Goal: Feedback & Contribution: Submit feedback/report problem

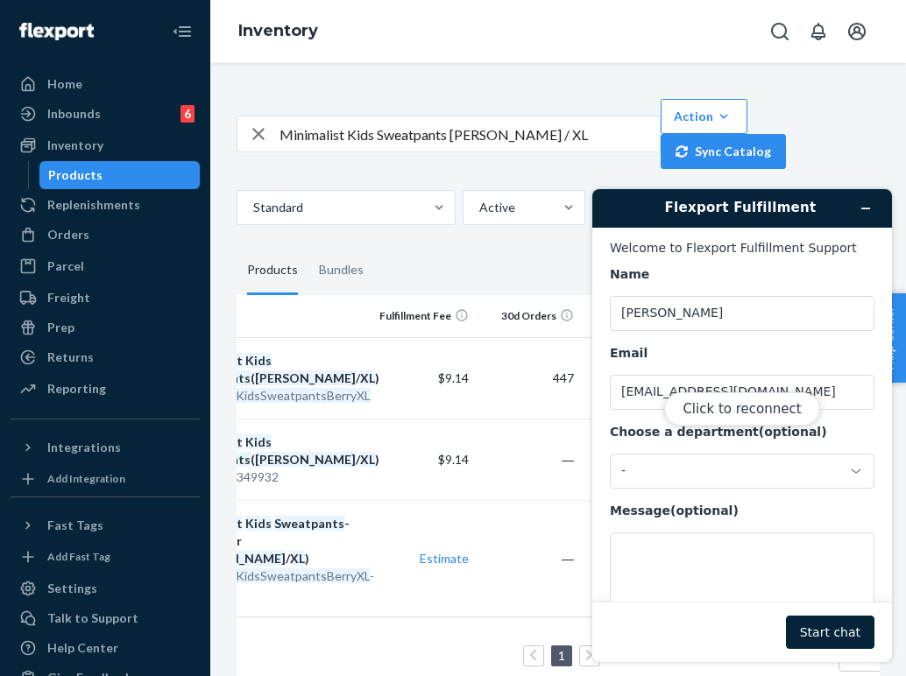
click at [722, 569] on div "Click to reconnect" at bounding box center [742, 425] width 300 height 473
click at [746, 418] on button "Click to reconnect" at bounding box center [741, 408] width 155 height 33
click at [703, 543] on textarea "Message (optional)" at bounding box center [742, 581] width 264 height 98
paste textarea "254398801"
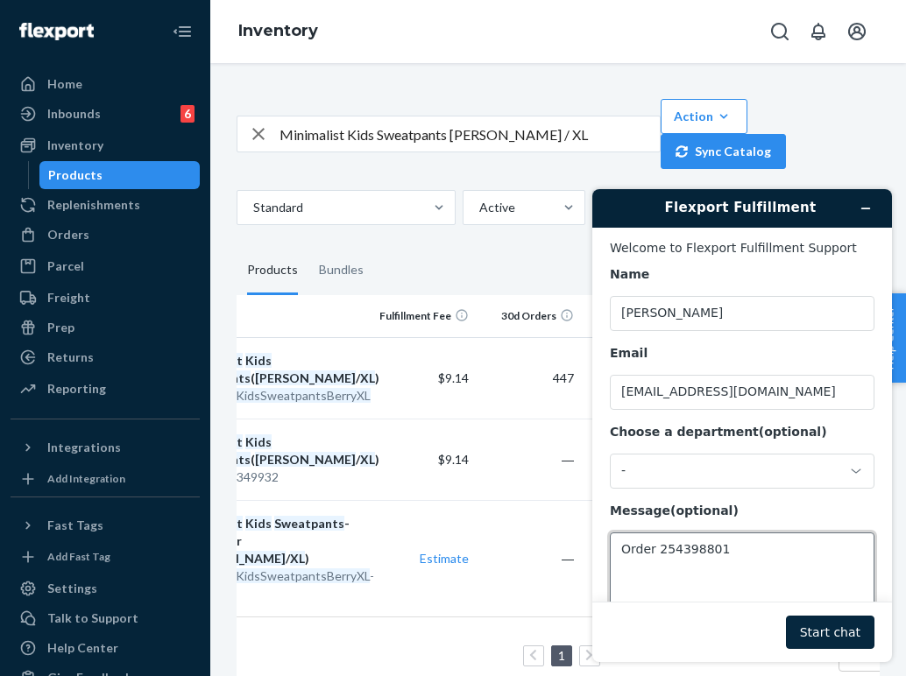
type textarea "Order 254398801"
click at [827, 631] on button "Start chat" at bounding box center [830, 632] width 88 height 33
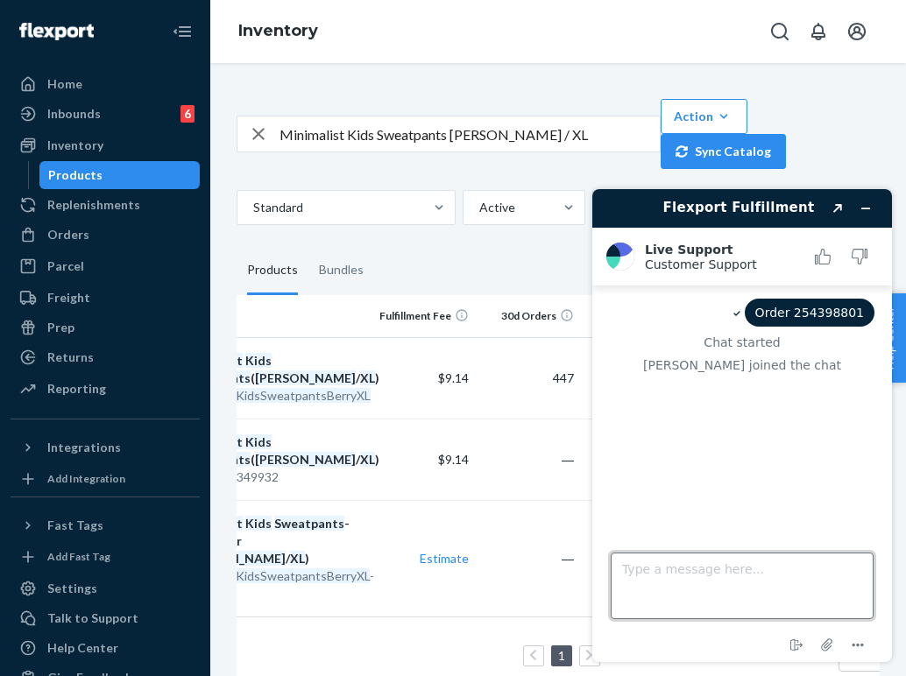
click at [668, 562] on textarea "Type a message here..." at bounding box center [741, 586] width 263 height 67
type textarea "."
type textarea "Hi team"
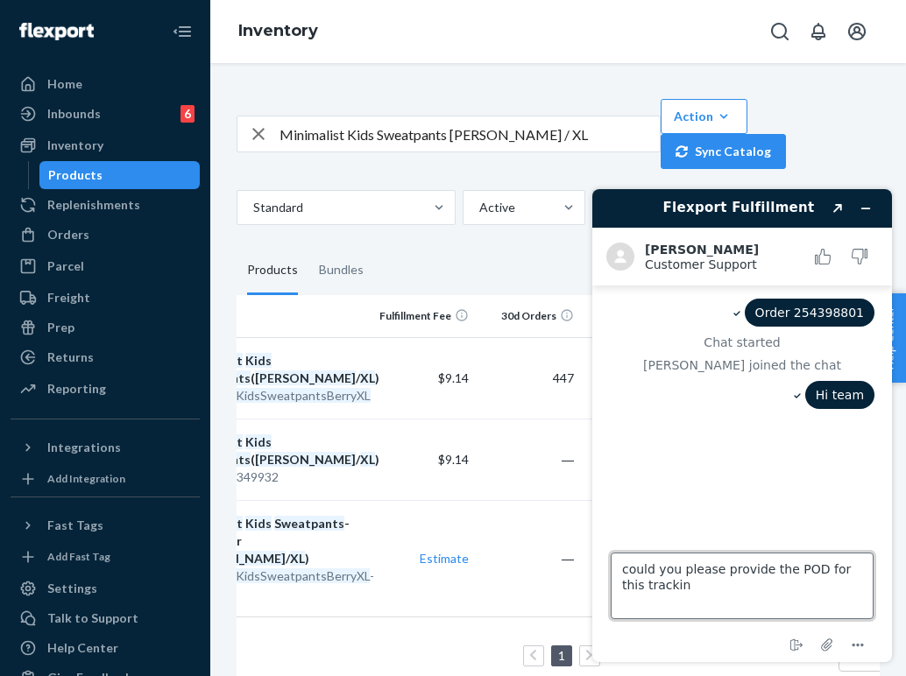
type textarea "could you please provide the POD for this tracking"
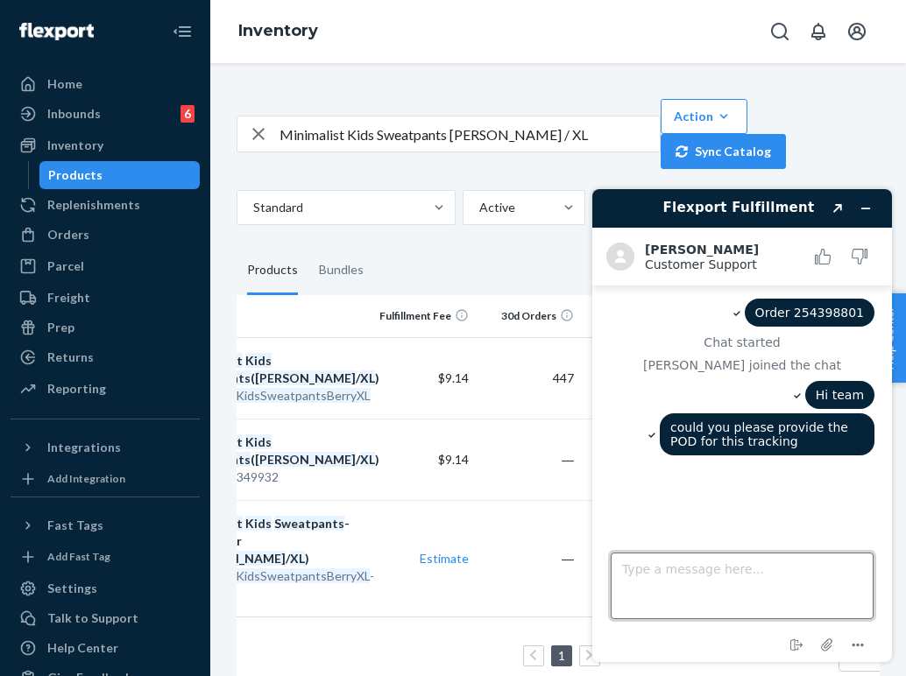
click at [750, 580] on textarea "Type a message here..." at bounding box center [741, 586] width 263 height 67
paste textarea "LaserShip tracking: 1LSCYM10059X2ES"
type textarea "LaserShip tracking: 1LSCYM10059X2ES"
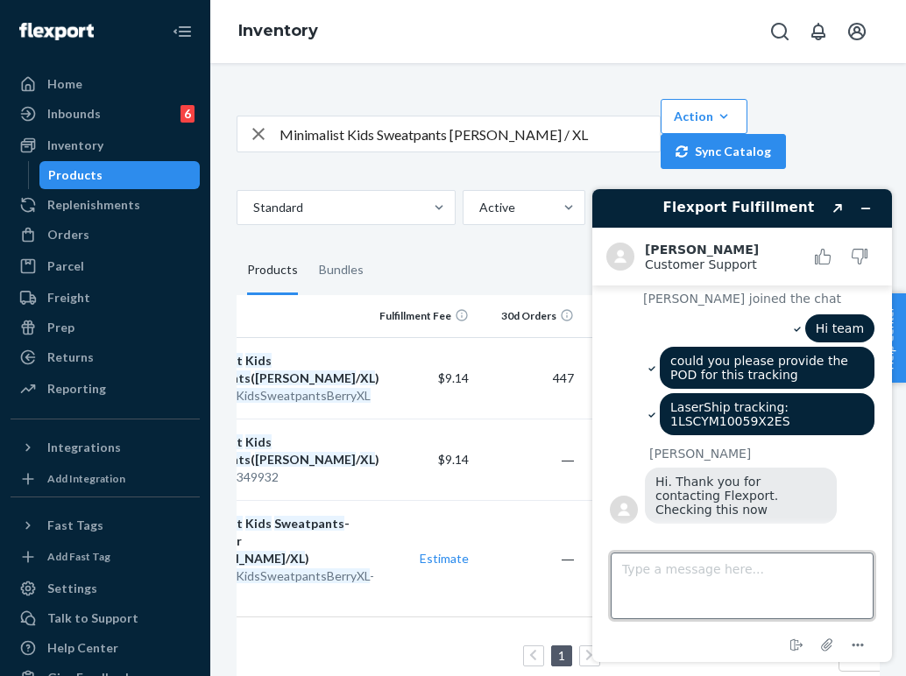
scroll to position [69, 0]
click at [631, 574] on textarea "Type a message here..." at bounding box center [741, 586] width 263 height 67
type textarea "thanks!"
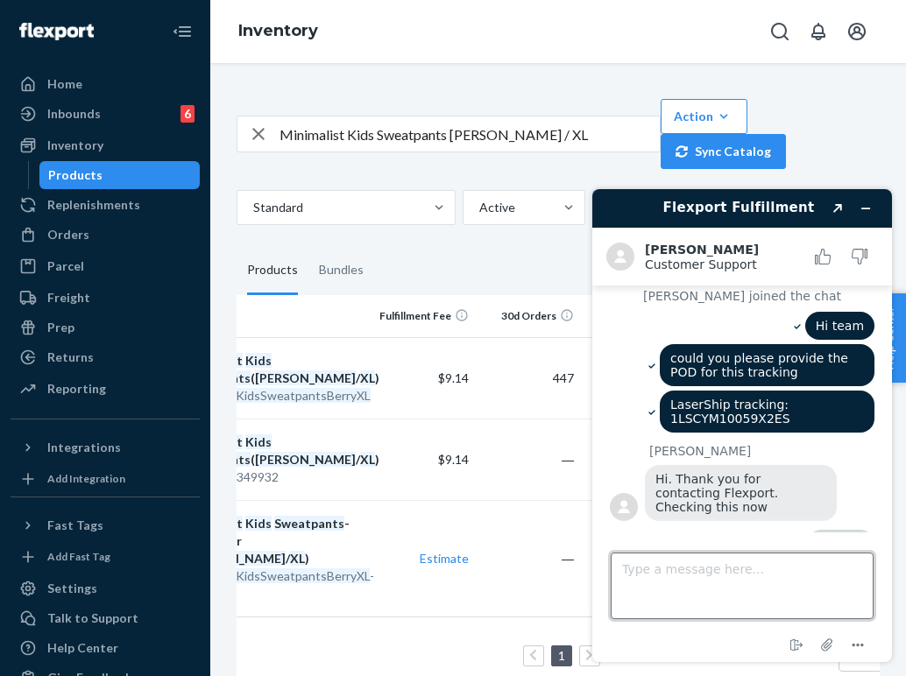
scroll to position [106, 0]
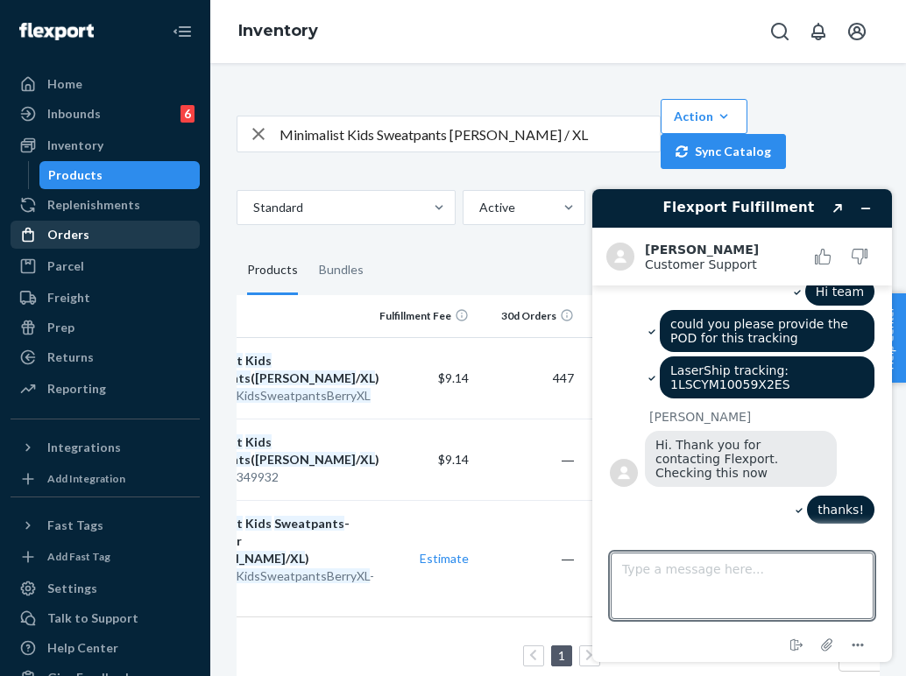
click at [107, 243] on div "Orders" at bounding box center [105, 234] width 186 height 25
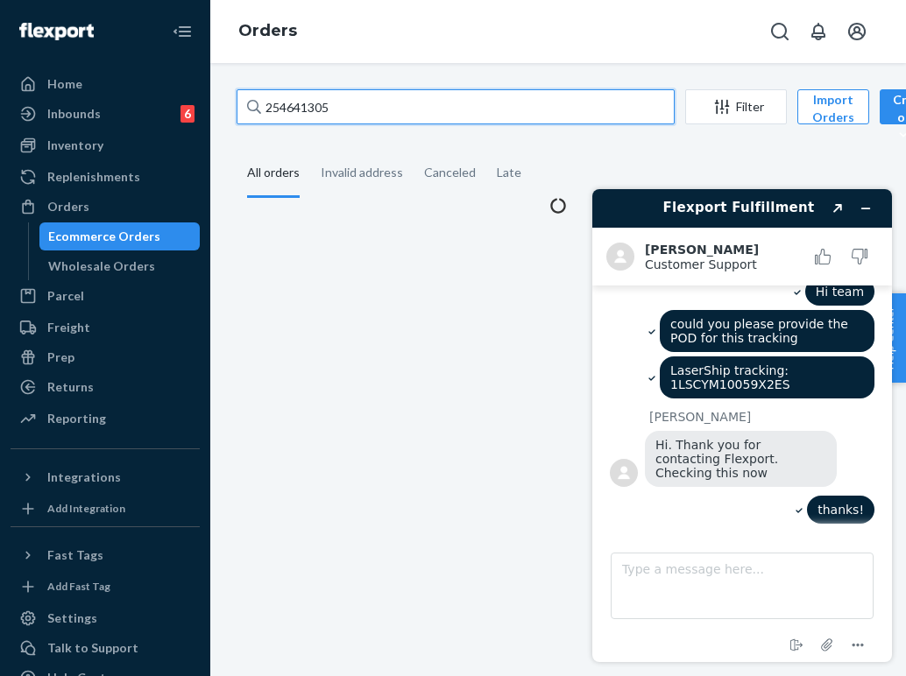
click at [383, 119] on input "254641305" at bounding box center [455, 106] width 438 height 35
paste input "24714"
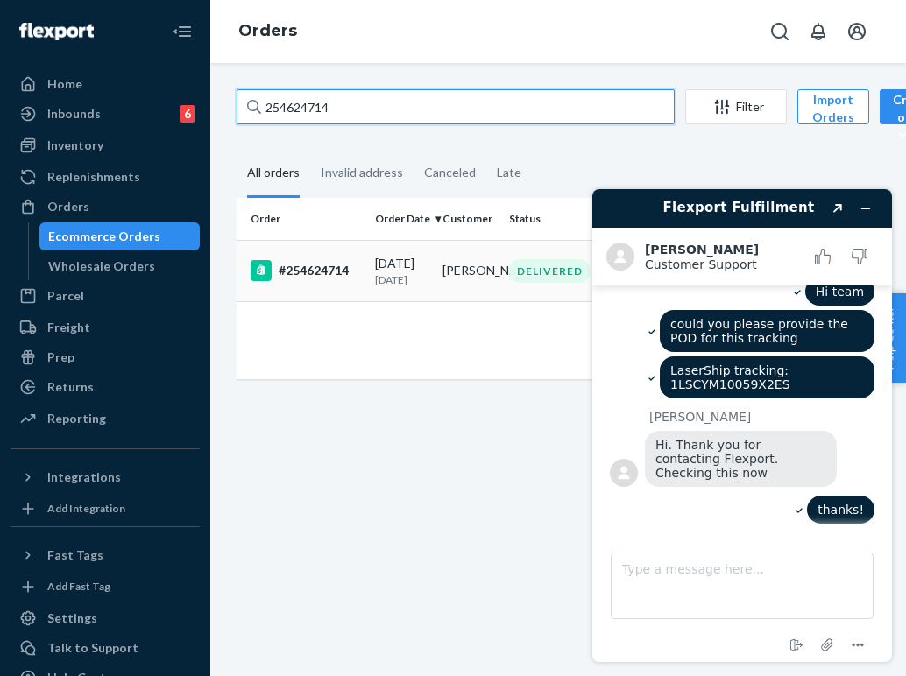
type input "254624714"
click at [469, 301] on td "[PERSON_NAME]" at bounding box center [468, 270] width 67 height 61
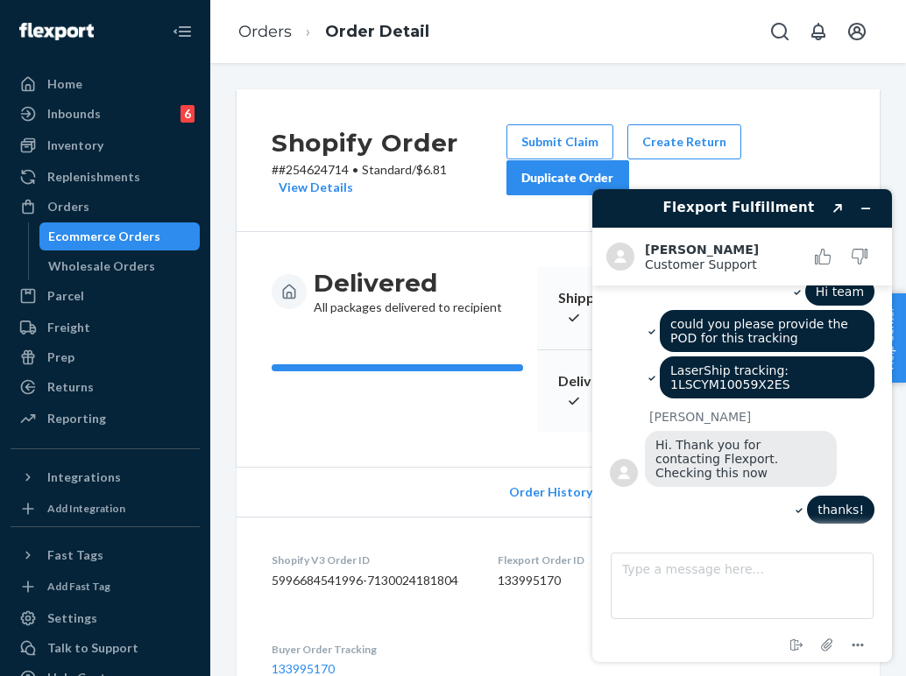
click at [476, 451] on div "Delivered All packages delivered to recipient Shipped [DATE] Promised by [DATE]…" at bounding box center [557, 349] width 643 height 235
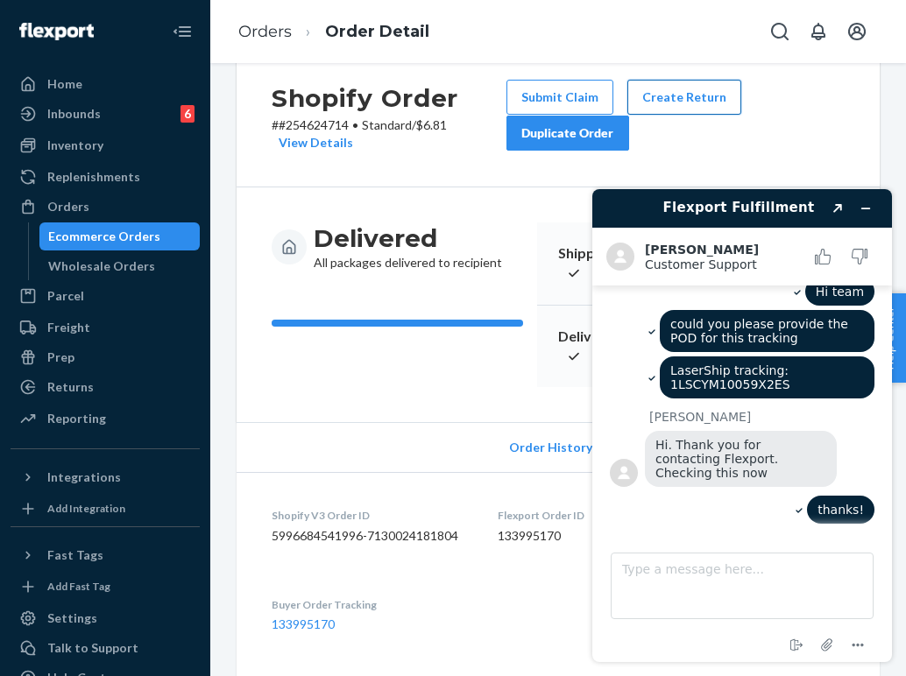
click at [696, 96] on button "Create Return" at bounding box center [684, 97] width 114 height 35
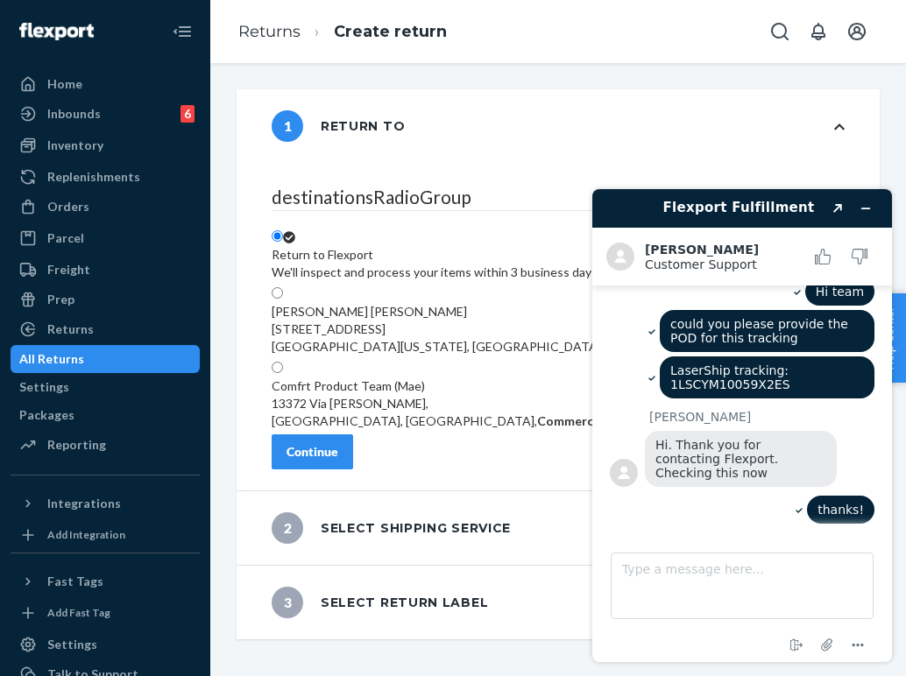
click at [338, 448] on div "Continue" at bounding box center [312, 452] width 52 height 18
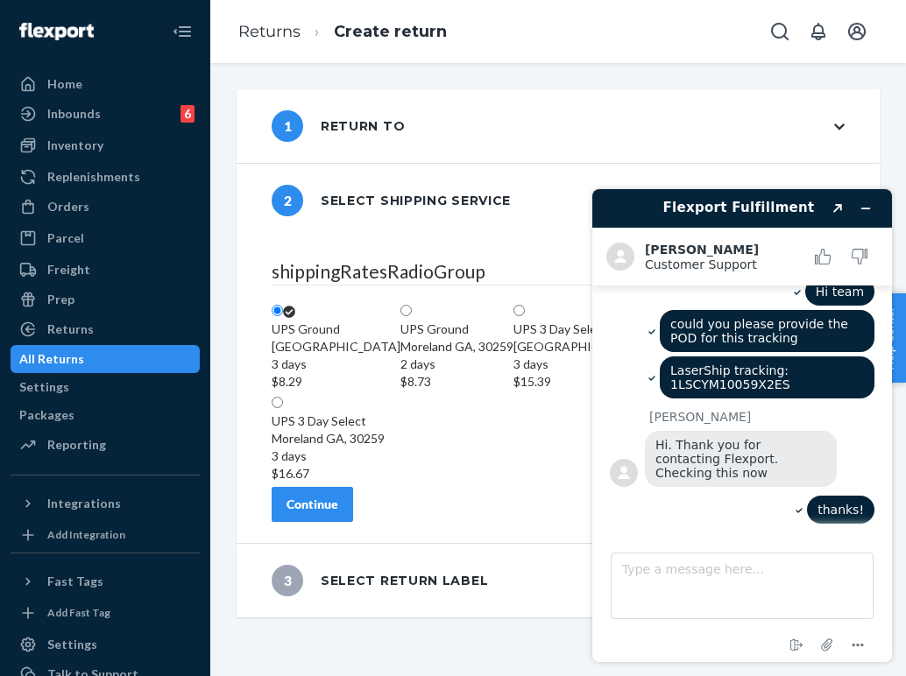
click at [4, 450] on div "Home Inbounds 6 Shipping Plans Problems 6 Inventory Products Replenishments Ord…" at bounding box center [105, 338] width 210 height 676
click at [338, 513] on div "Continue" at bounding box center [312, 505] width 52 height 18
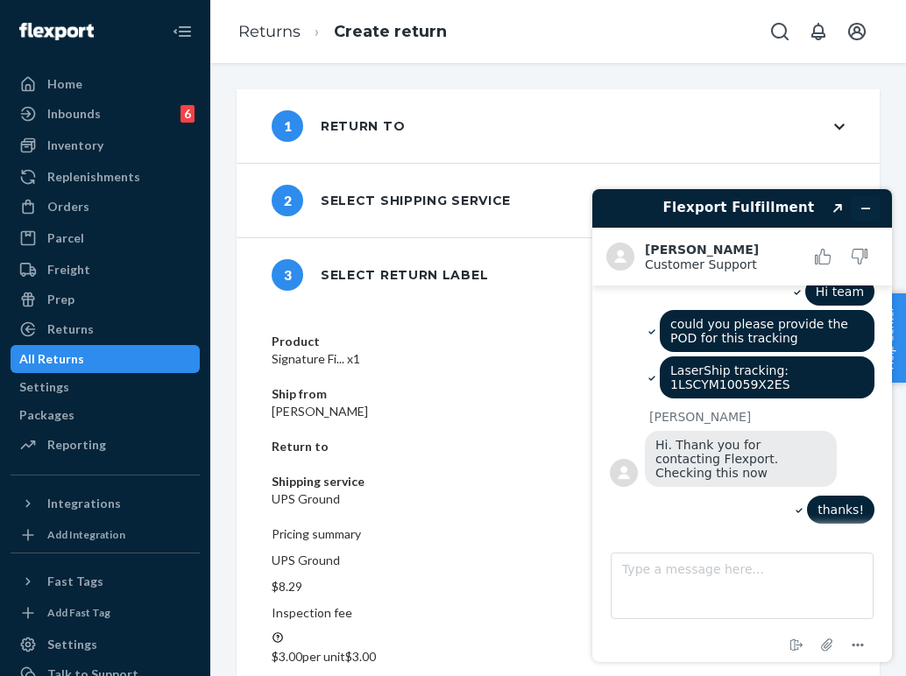
click at [858, 212] on button "Minimize widget" at bounding box center [865, 208] width 28 height 25
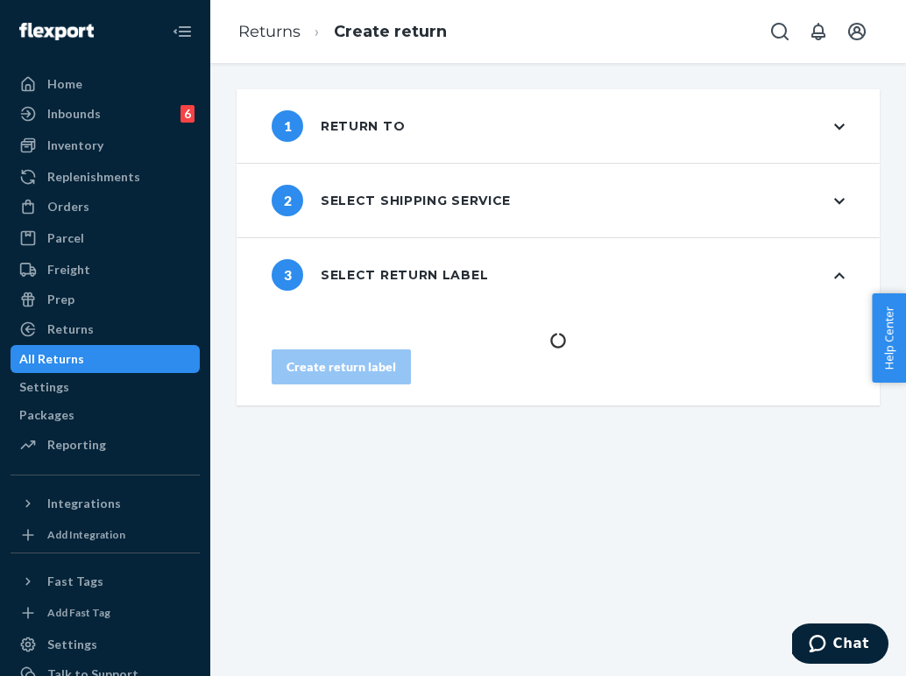
click at [815, 643] on icon "Chat" at bounding box center [817, 644] width 18 height 18
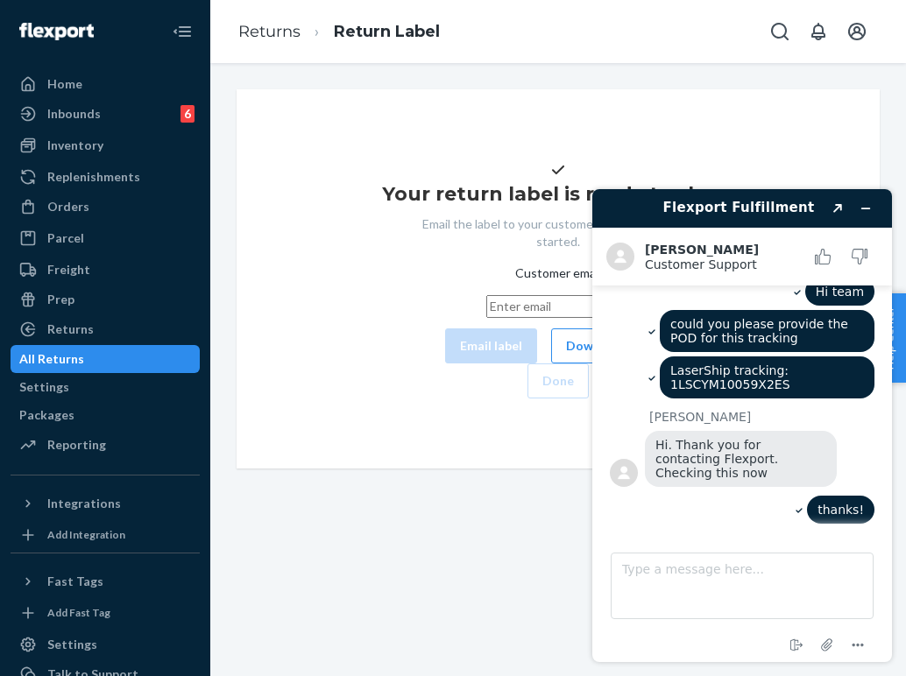
click at [486, 318] on input "Customer email" at bounding box center [558, 306] width 144 height 23
paste input "[EMAIL_ADDRESS][DOMAIN_NAME]"
type input "[EMAIL_ADDRESS][DOMAIN_NAME]"
click at [445, 363] on button "Email label" at bounding box center [491, 345] width 92 height 35
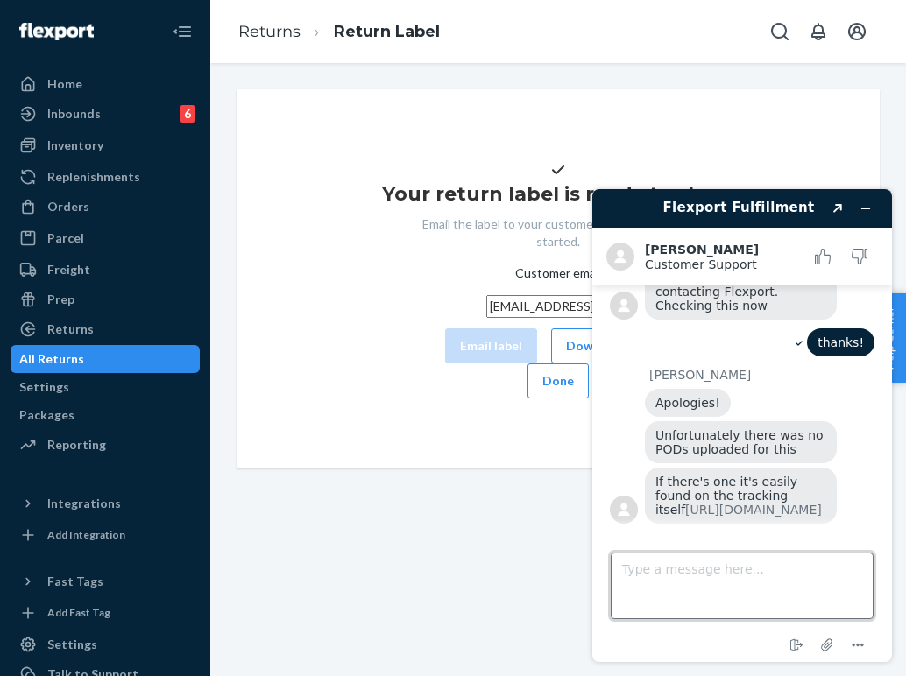
click at [696, 565] on textarea "Type a message here..." at bounding box center [741, 586] width 263 height 67
type textarea "alright thank you!"
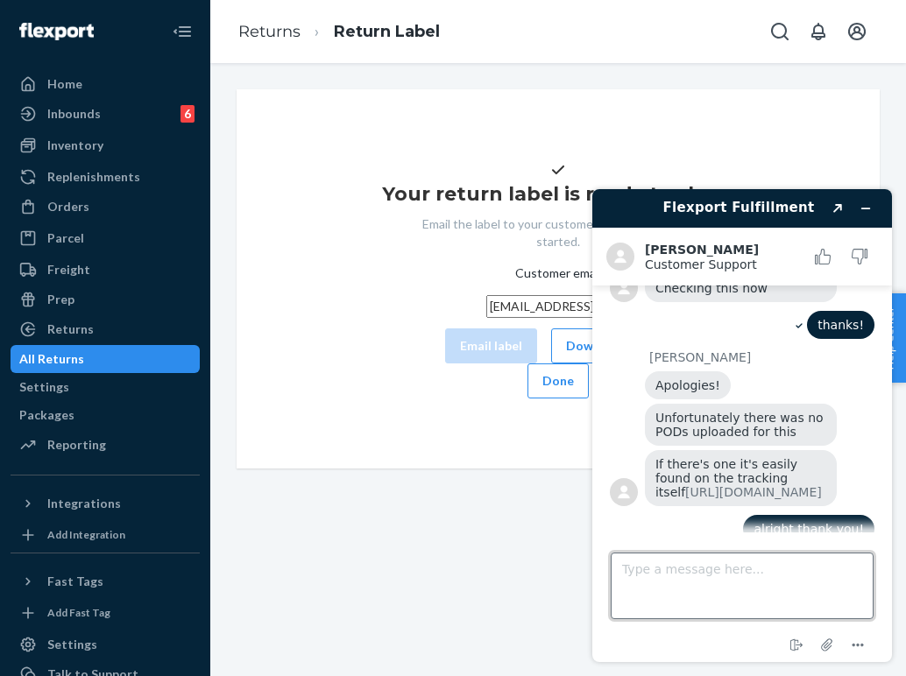
scroll to position [325, 0]
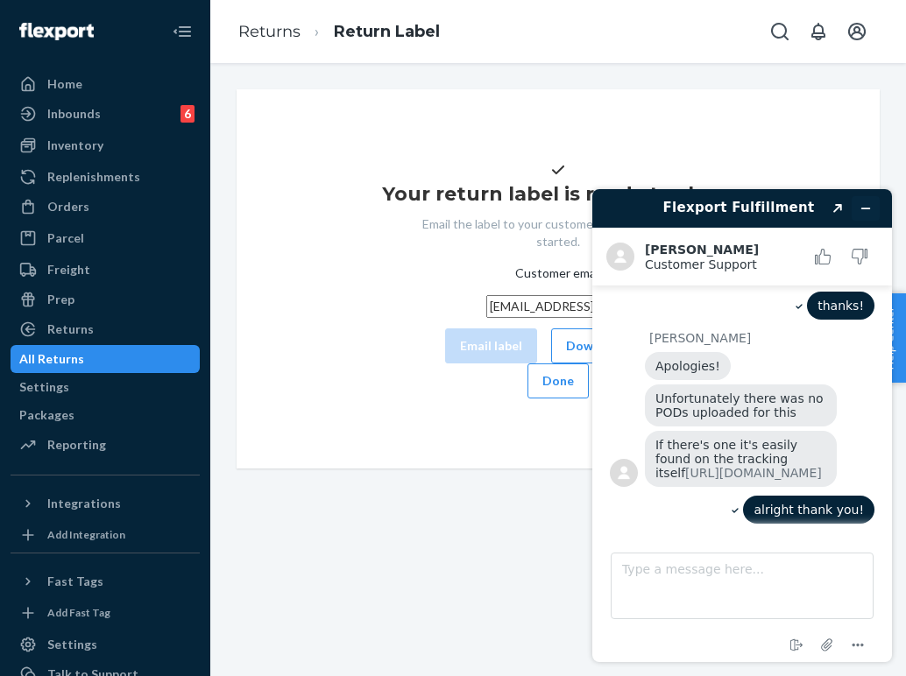
click at [871, 208] on icon "Minimize widget" at bounding box center [865, 208] width 12 height 12
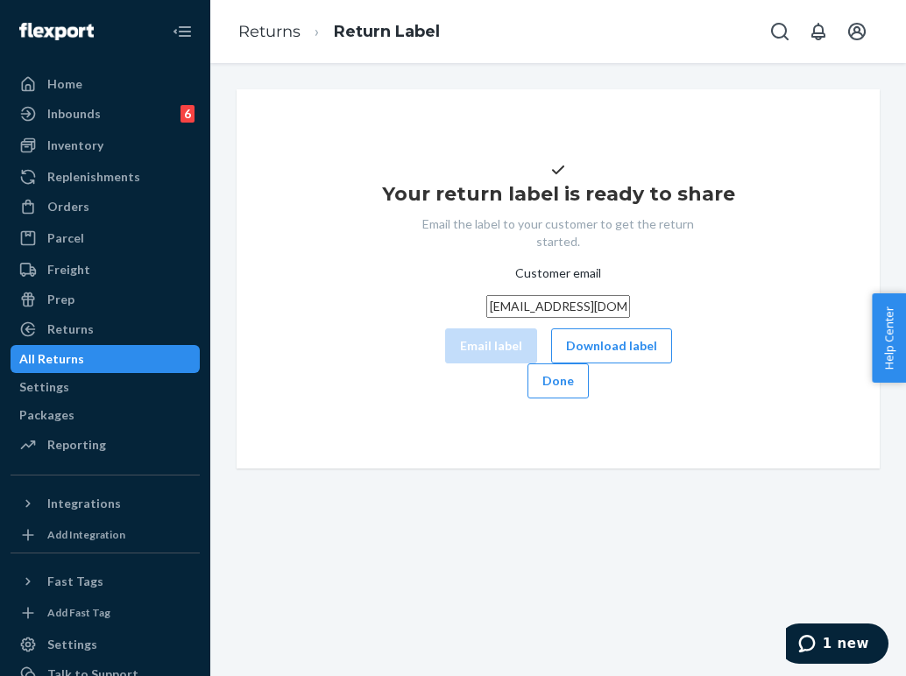
click at [856, 643] on span "1 new" at bounding box center [845, 644] width 46 height 16
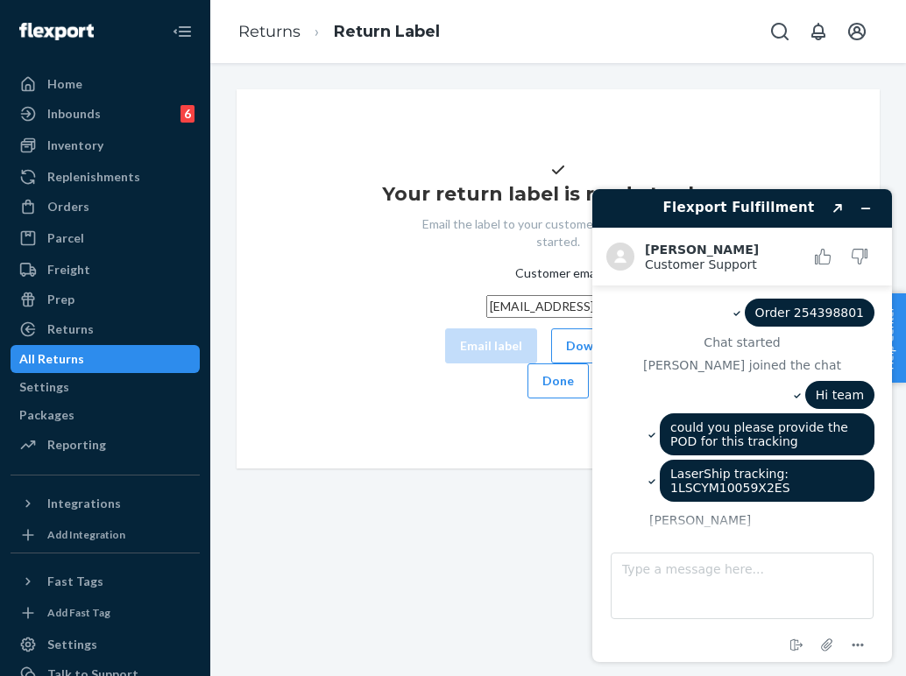
scroll to position [400, 0]
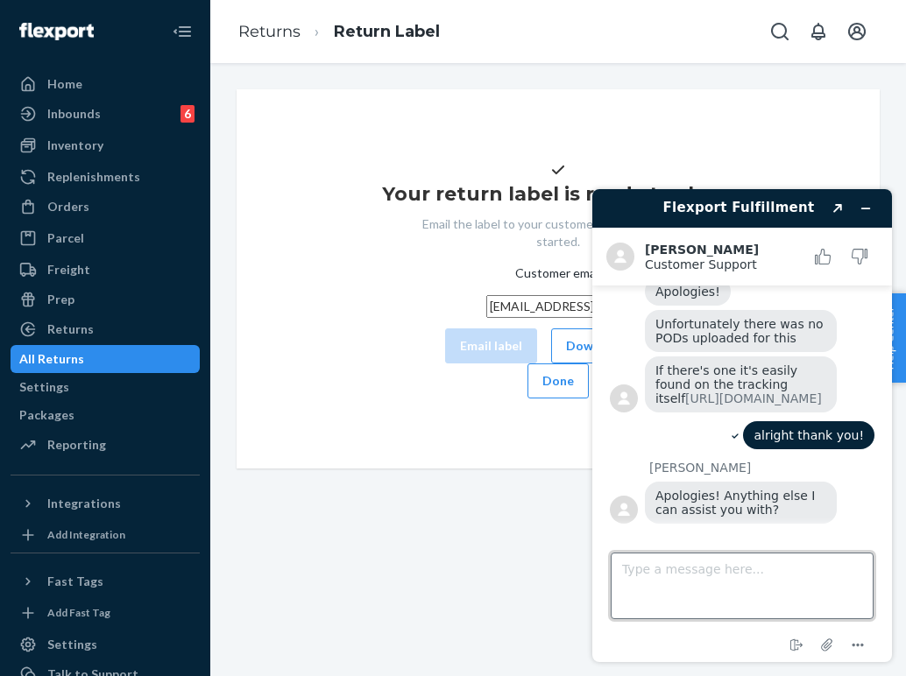
click at [718, 567] on textarea "Type a message here..." at bounding box center [741, 586] width 263 height 67
type textarea "nothing thank you again"
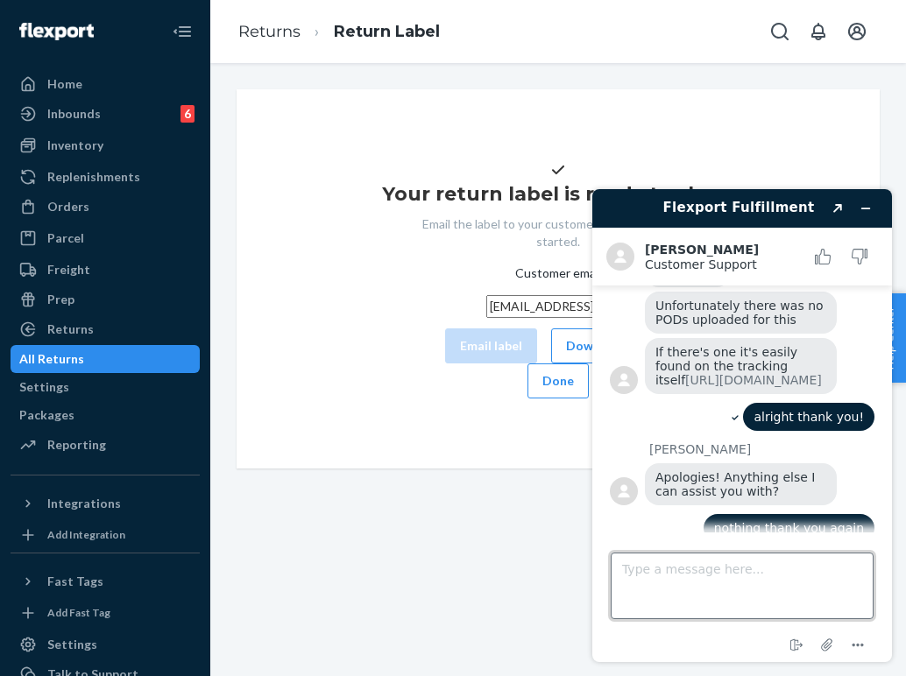
scroll to position [437, 0]
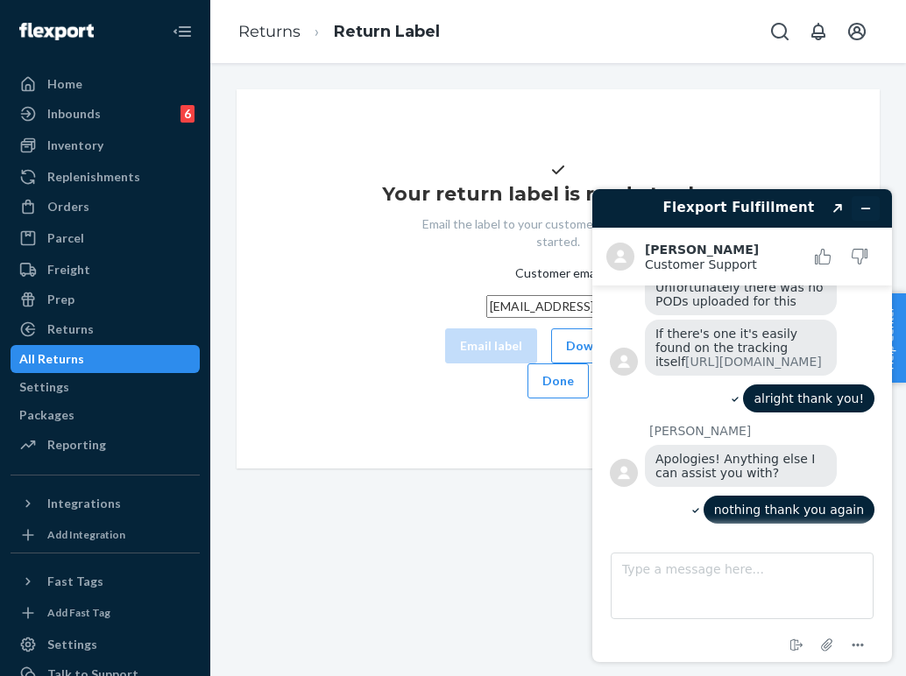
click at [868, 208] on icon "Minimize widget" at bounding box center [866, 208] width 8 height 0
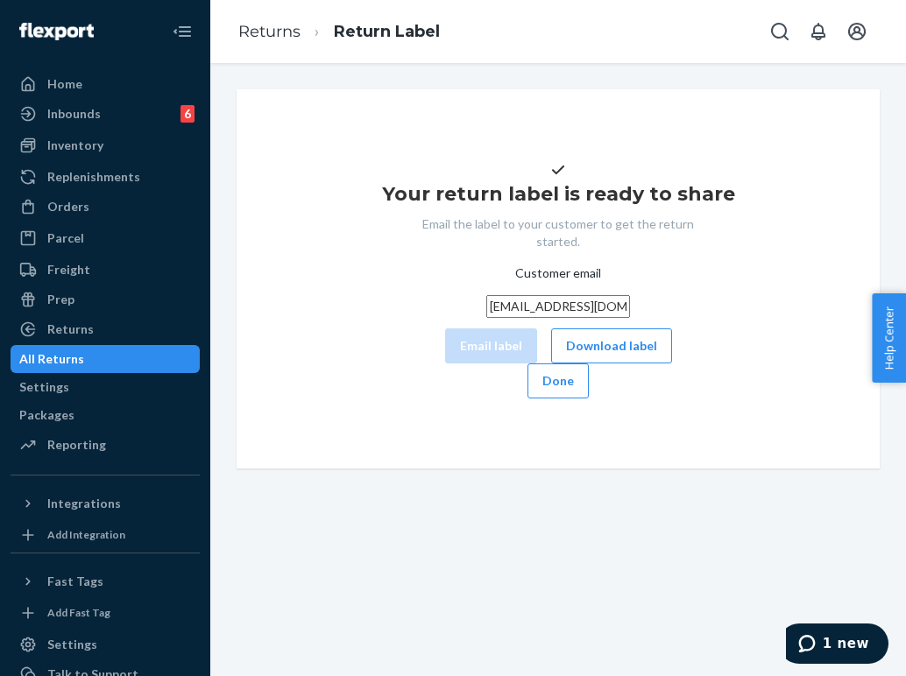
click at [132, 206] on div "Orders" at bounding box center [105, 206] width 186 height 25
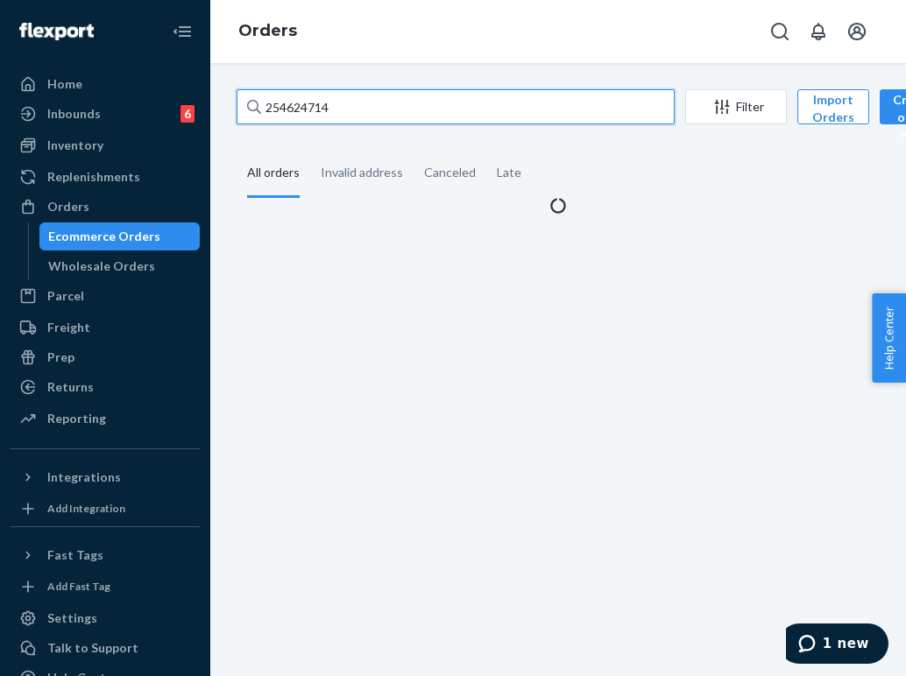
click at [335, 109] on input "254624714" at bounding box center [455, 106] width 438 height 35
paste input "049713"
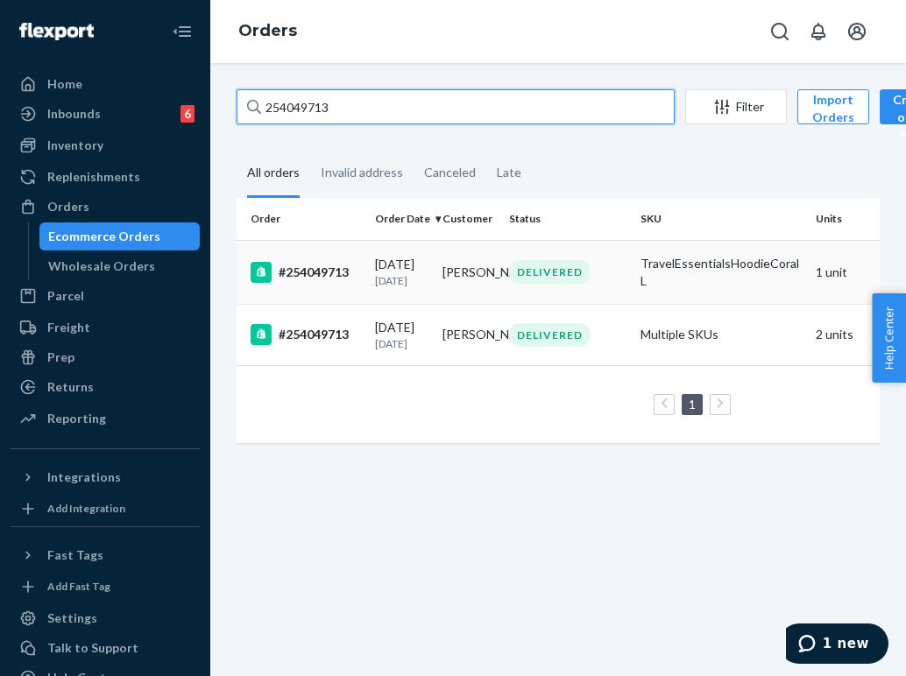
type input "254049713"
click at [602, 284] on div "DELIVERED" at bounding box center [567, 272] width 124 height 24
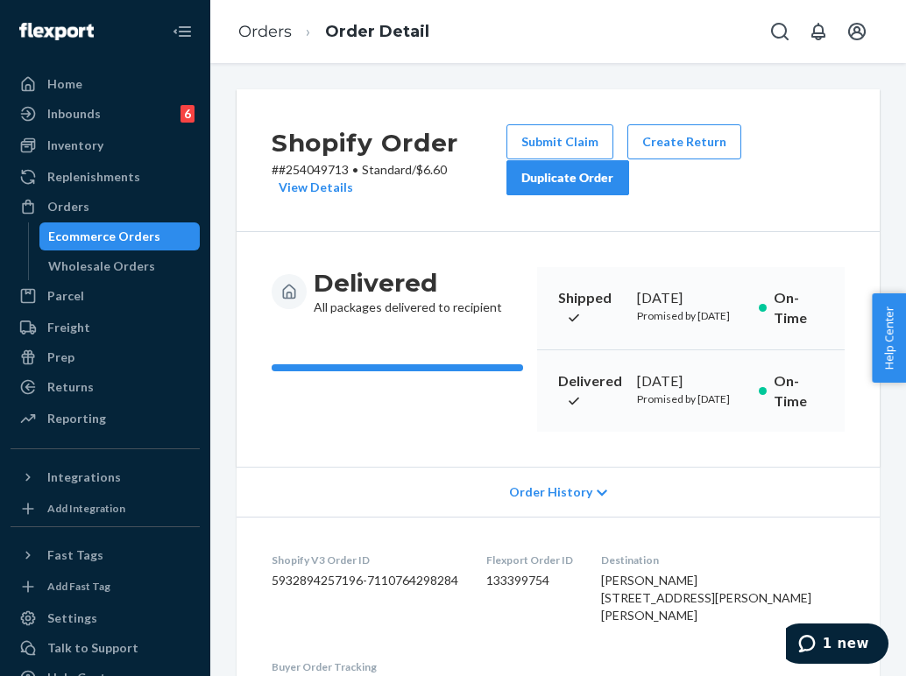
click at [611, 185] on div "Duplicate Order" at bounding box center [567, 178] width 93 height 18
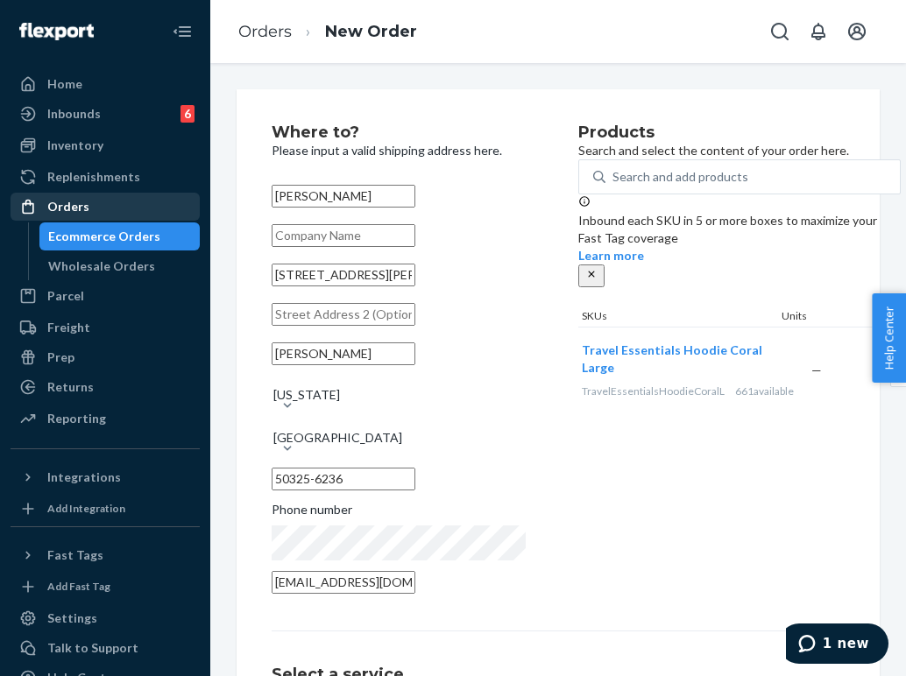
click at [140, 208] on div "Orders" at bounding box center [105, 206] width 186 height 25
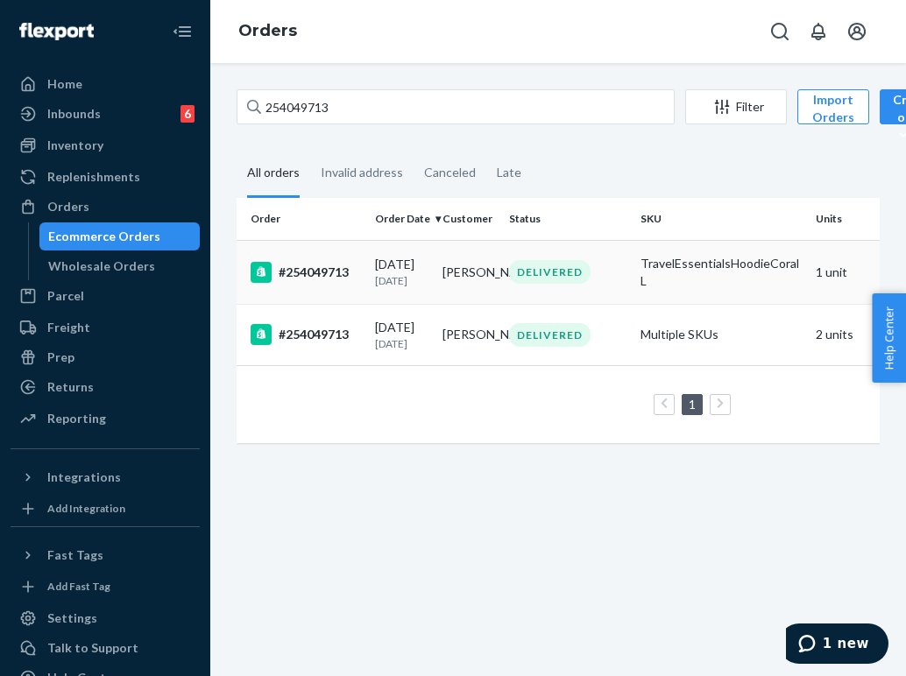
click at [667, 284] on div "TravelEssentialsHoodieCoralL" at bounding box center [720, 272] width 161 height 35
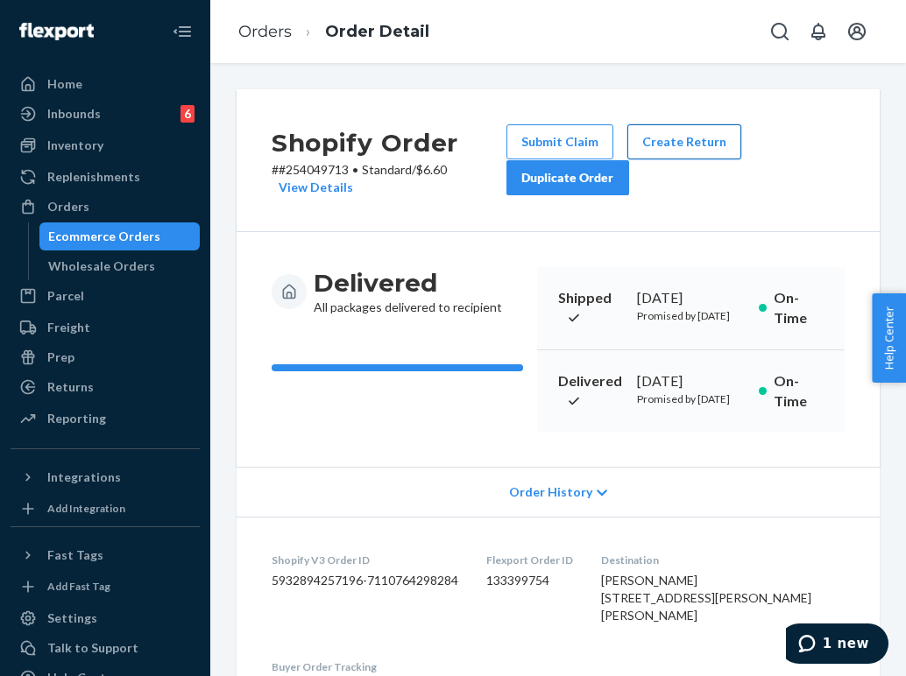
click at [689, 142] on button "Create Return" at bounding box center [684, 141] width 114 height 35
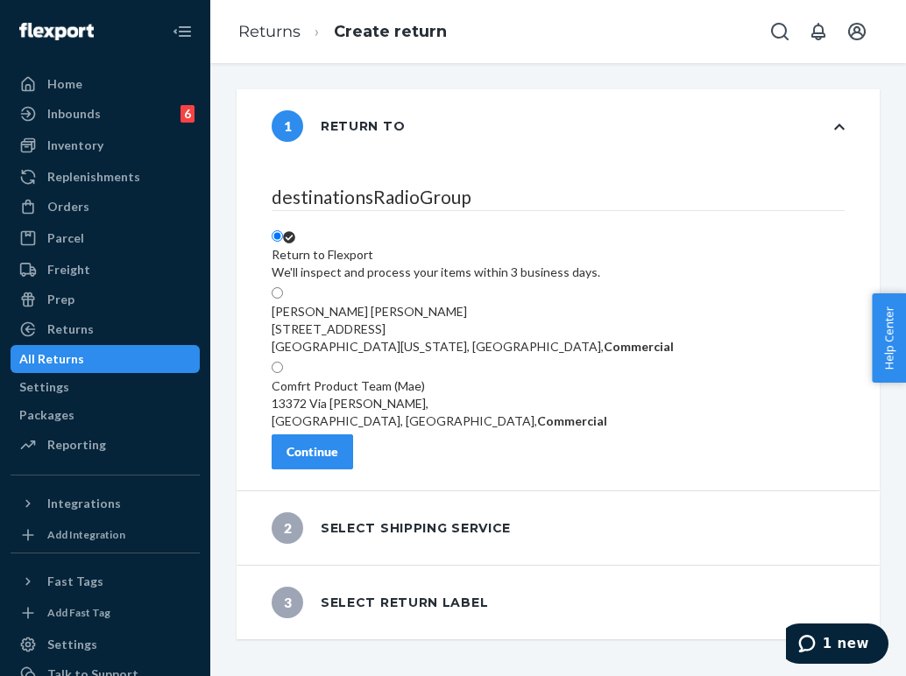
click at [353, 453] on button "Continue" at bounding box center [311, 451] width 81 height 35
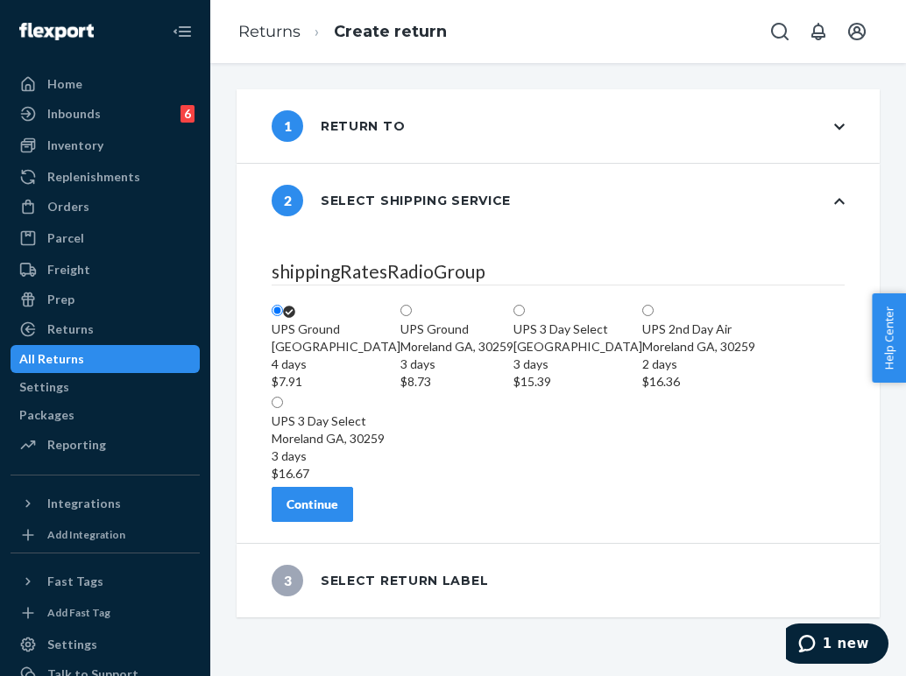
click at [338, 513] on div "Continue" at bounding box center [312, 505] width 52 height 18
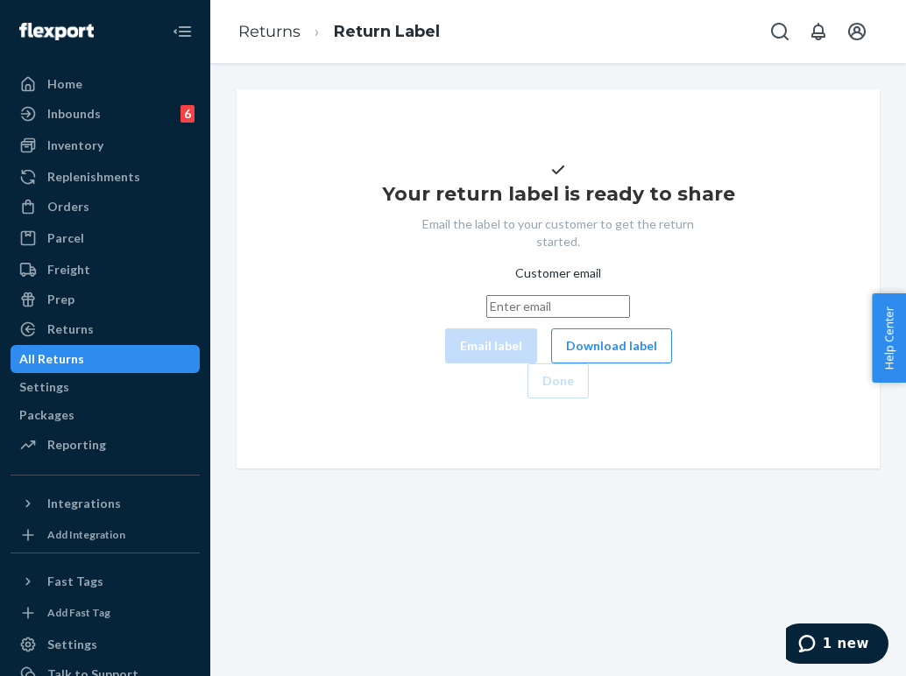
click at [486, 318] on input "Customer email" at bounding box center [558, 306] width 144 height 23
paste input "[EMAIL_ADDRESS][DOMAIN_NAME]"
type input "[EMAIL_ADDRESS][DOMAIN_NAME]"
click at [445, 363] on button "Email label" at bounding box center [491, 345] width 92 height 35
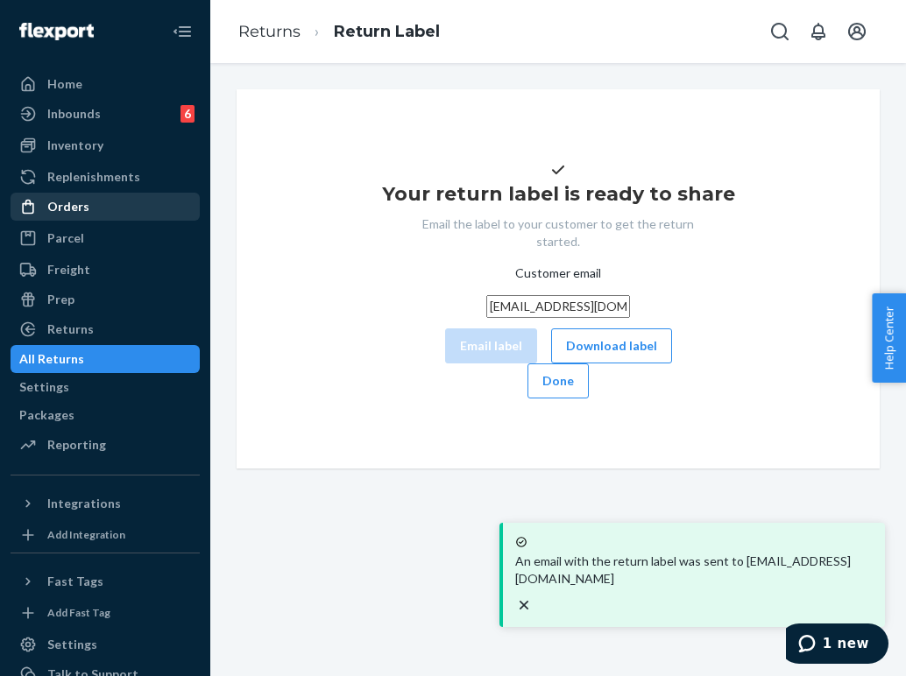
click at [118, 207] on div "Orders" at bounding box center [105, 206] width 186 height 25
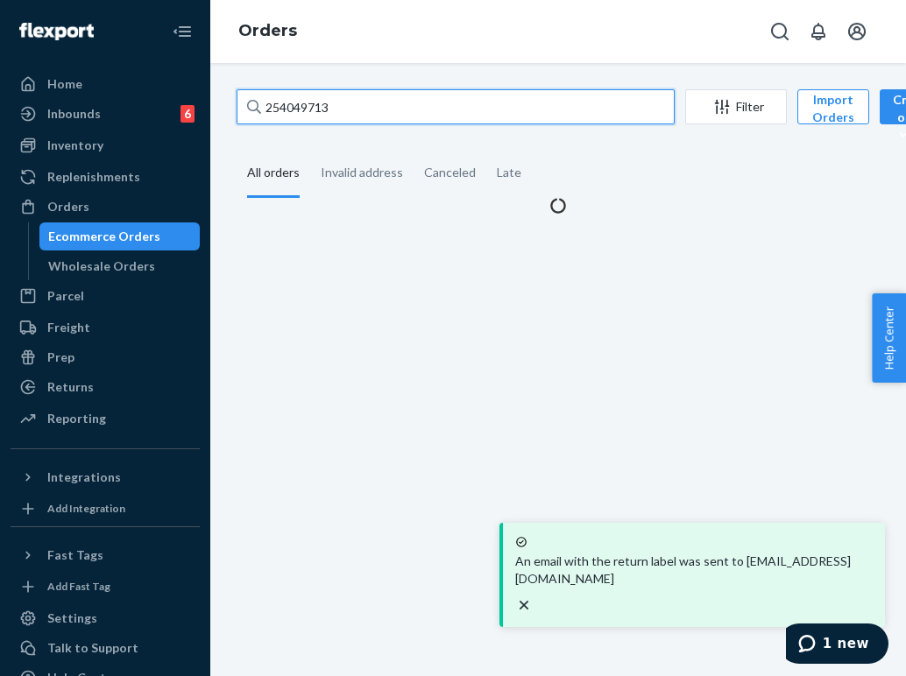
click at [404, 117] on input "254049713" at bounding box center [455, 106] width 438 height 35
paste input "667772"
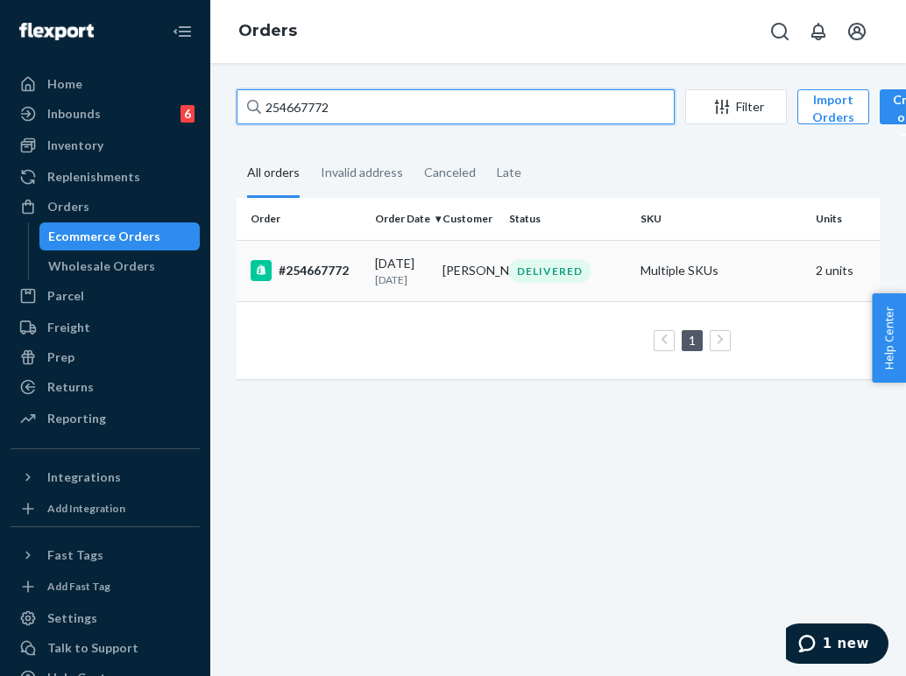
type input "254667772"
click at [519, 283] on div "DELIVERED" at bounding box center [549, 271] width 81 height 24
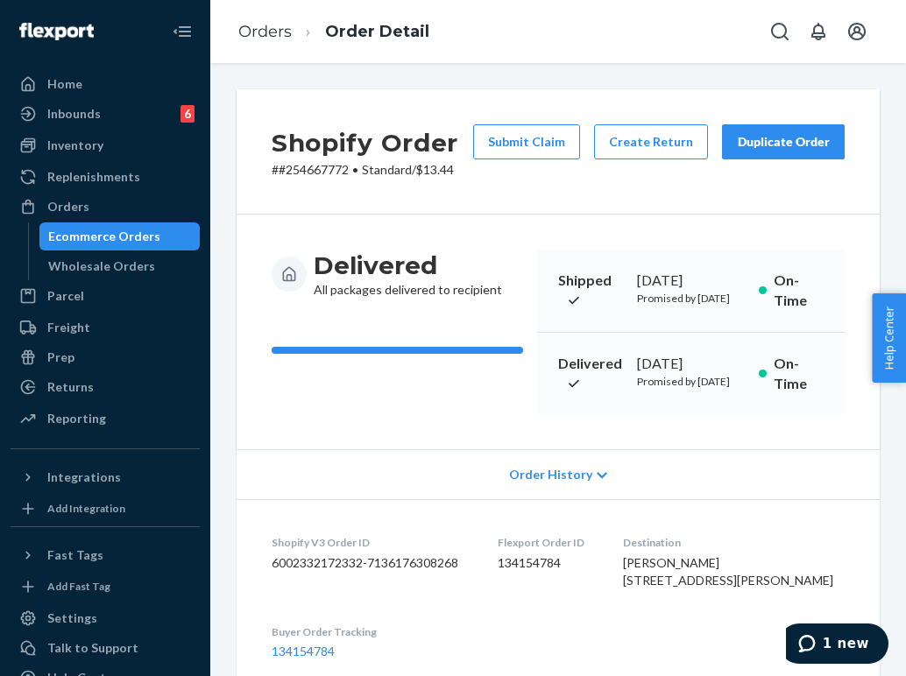
drag, startPoint x: 663, startPoint y: 639, endPoint x: 610, endPoint y: 590, distance: 71.9
click at [610, 590] on dl "Shopify V3 Order ID 6002332172332-7136176308268 Flexport Order ID 134154784 Des…" at bounding box center [557, 596] width 643 height 195
copy span "[STREET_ADDRESS][PERSON_NAME]"
click at [137, 204] on div "Orders" at bounding box center [105, 206] width 186 height 25
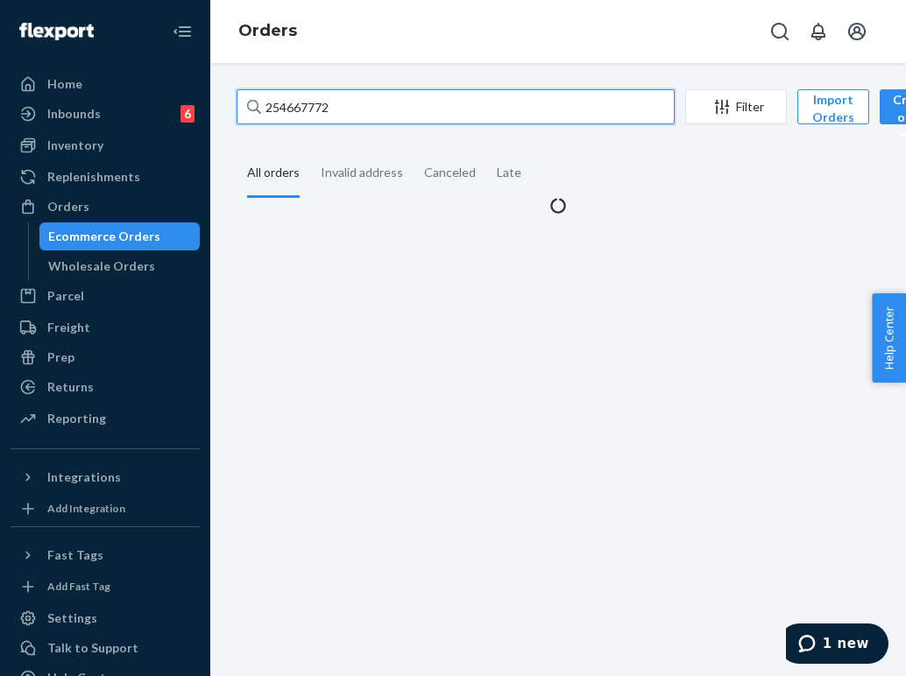
click at [312, 118] on input "254667772" at bounding box center [455, 106] width 438 height 35
paste input "745527"
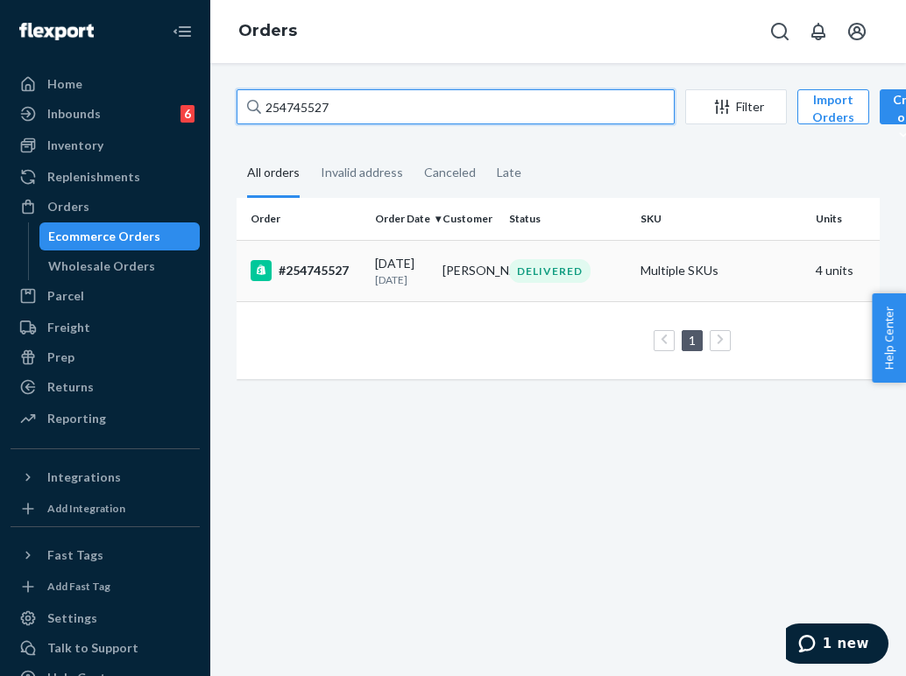
type input "254745527"
click at [522, 287] on td "DELIVERED" at bounding box center [567, 270] width 131 height 61
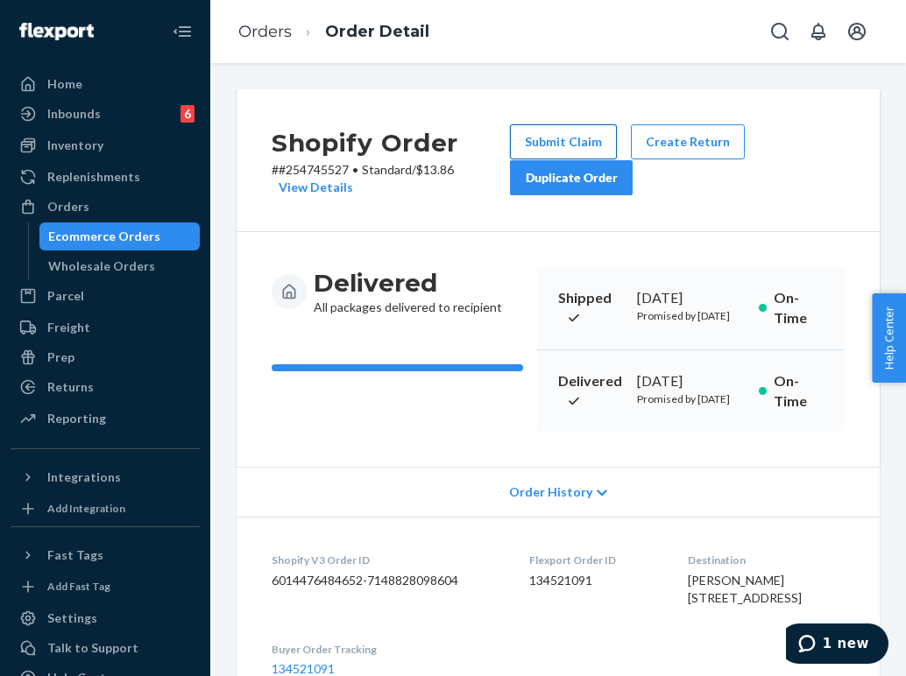
click at [588, 141] on button "Submit Claim" at bounding box center [563, 141] width 107 height 35
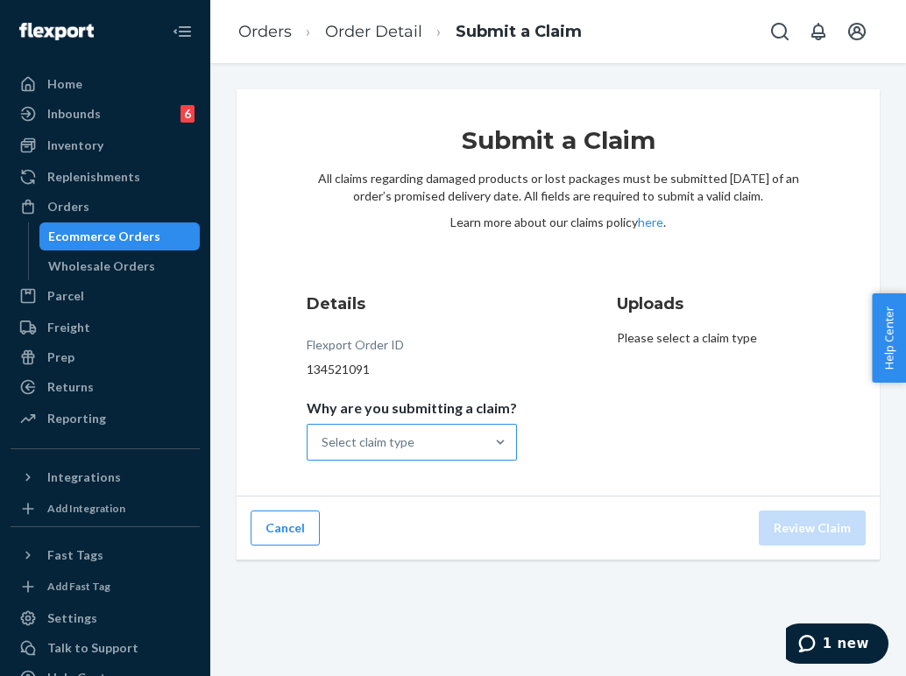
click at [471, 435] on div "Select claim type" at bounding box center [395, 442] width 177 height 35
click at [323, 435] on input "Why are you submitting a claim? Select claim type" at bounding box center [322, 442] width 2 height 18
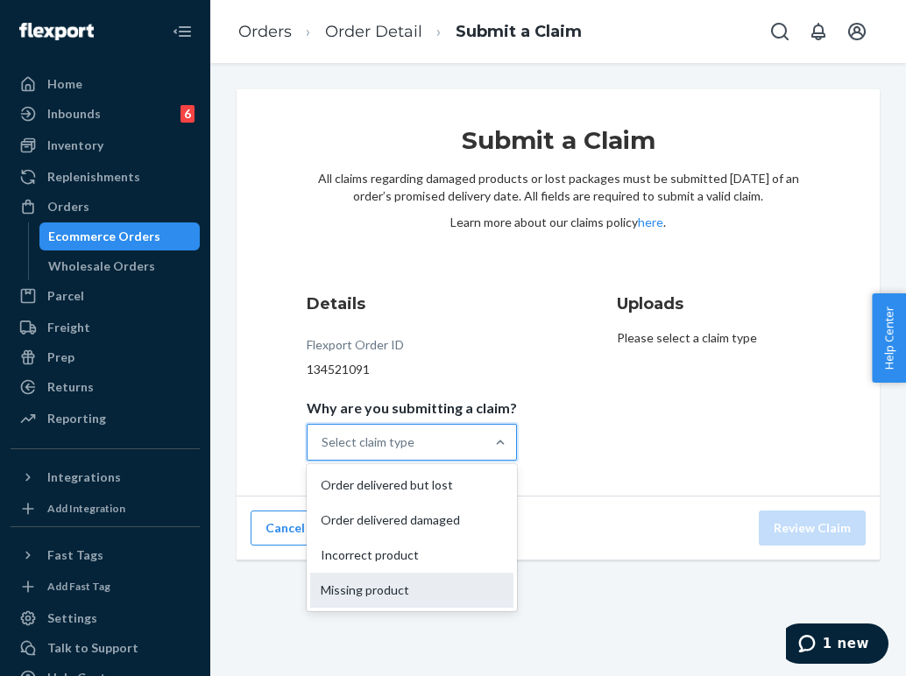
click at [423, 588] on div "Missing product" at bounding box center [411, 590] width 203 height 35
click at [323, 451] on input "Why are you submitting a claim? option Incorrect product focused, 0 of 4. 4 res…" at bounding box center [322, 442] width 2 height 18
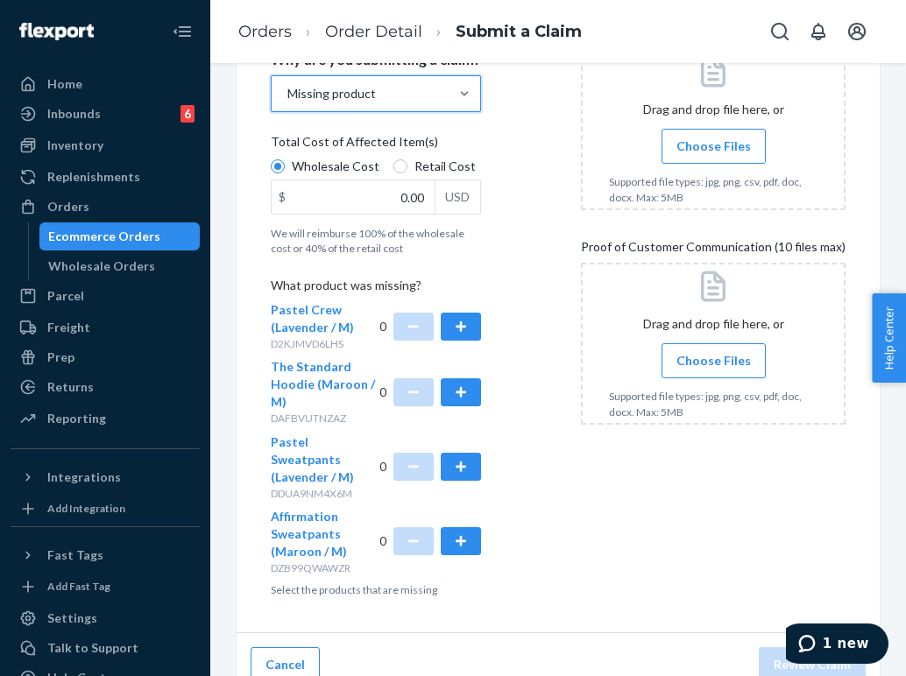
scroll to position [369, 0]
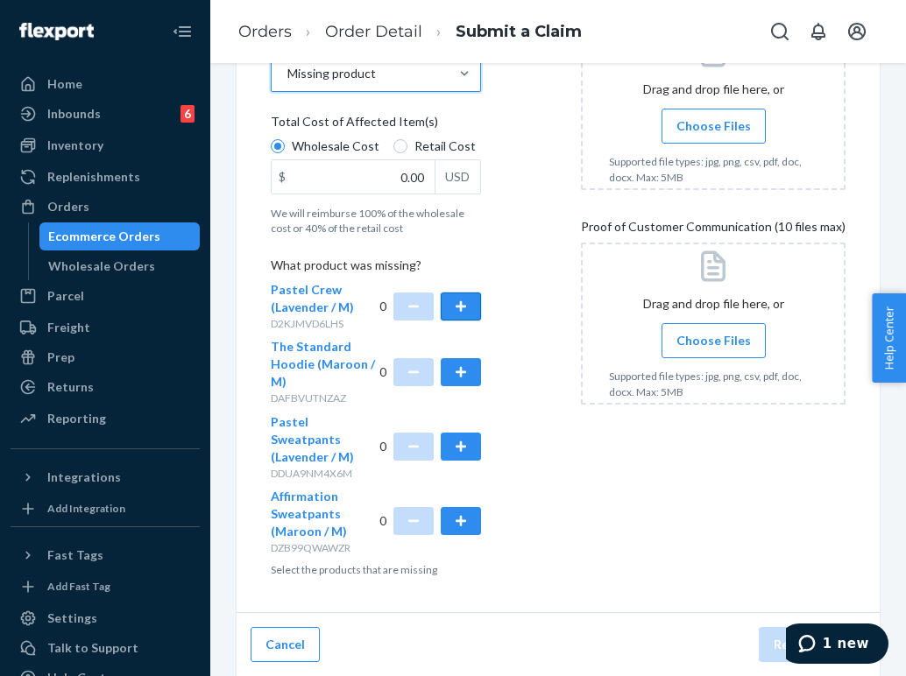
click at [458, 295] on button "button" at bounding box center [461, 307] width 40 height 28
click at [713, 131] on input "Choose Files" at bounding box center [713, 125] width 1 height 19
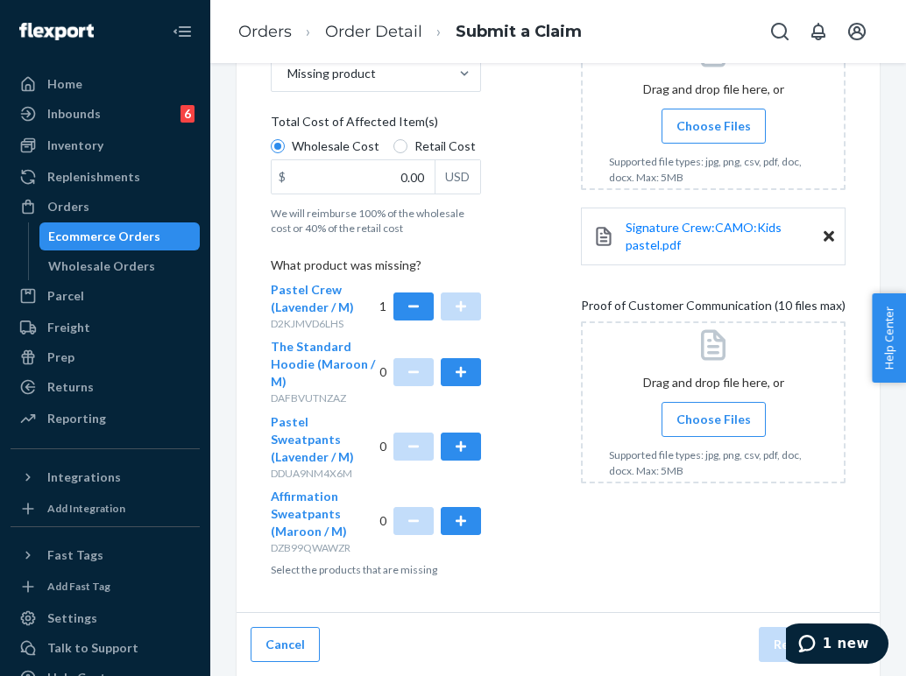
click at [730, 437] on label "Choose Files" at bounding box center [713, 419] width 104 height 35
click at [714, 429] on input "Choose Files" at bounding box center [713, 419] width 1 height 19
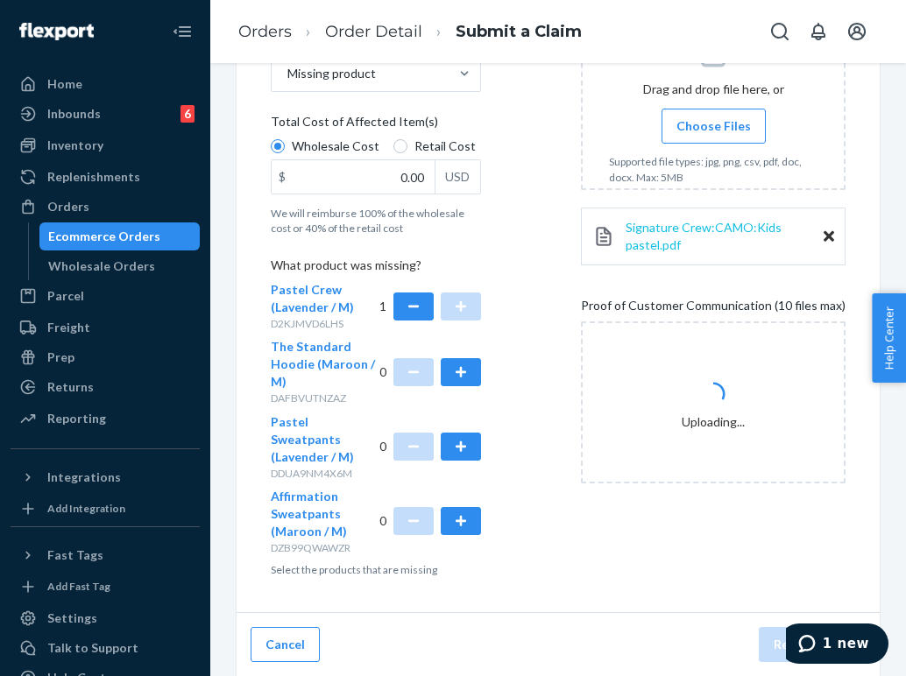
click at [668, 229] on span "Signature Crew:CAMO:Kids pastel.pdf" at bounding box center [703, 236] width 156 height 32
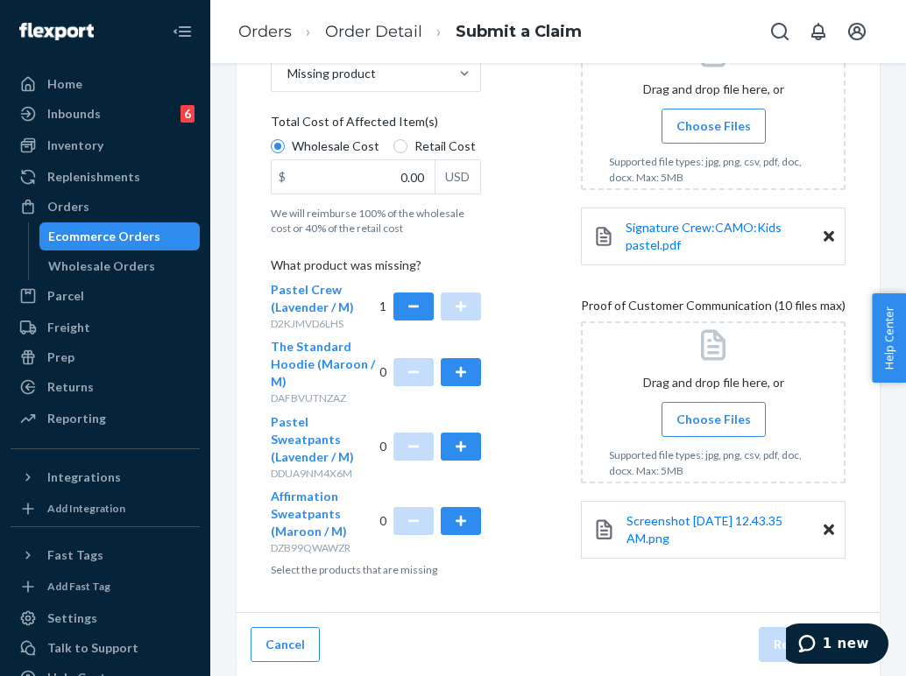
click at [708, 116] on label "Choose Files" at bounding box center [713, 126] width 104 height 35
click at [713, 116] on input "Choose Files" at bounding box center [713, 125] width 1 height 19
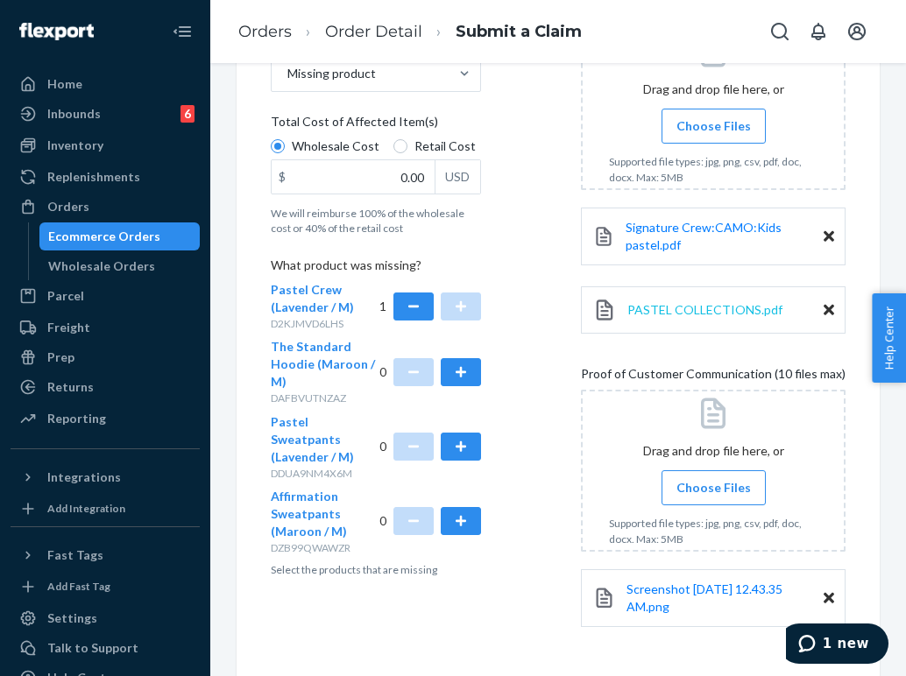
click at [702, 309] on span "PASTEL COLLECTIONS.pdf" at bounding box center [704, 309] width 155 height 15
click at [415, 178] on input "0.00" at bounding box center [352, 176] width 163 height 33
type input "35.00"
click at [823, 235] on icon at bounding box center [828, 236] width 11 height 11
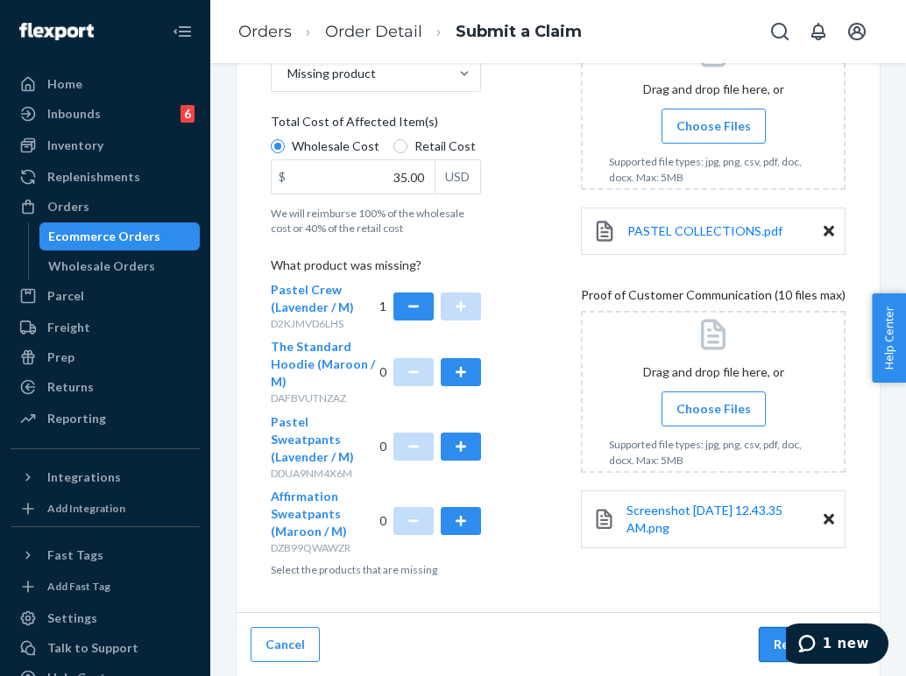
click at [765, 638] on button "Review Claim" at bounding box center [811, 644] width 107 height 35
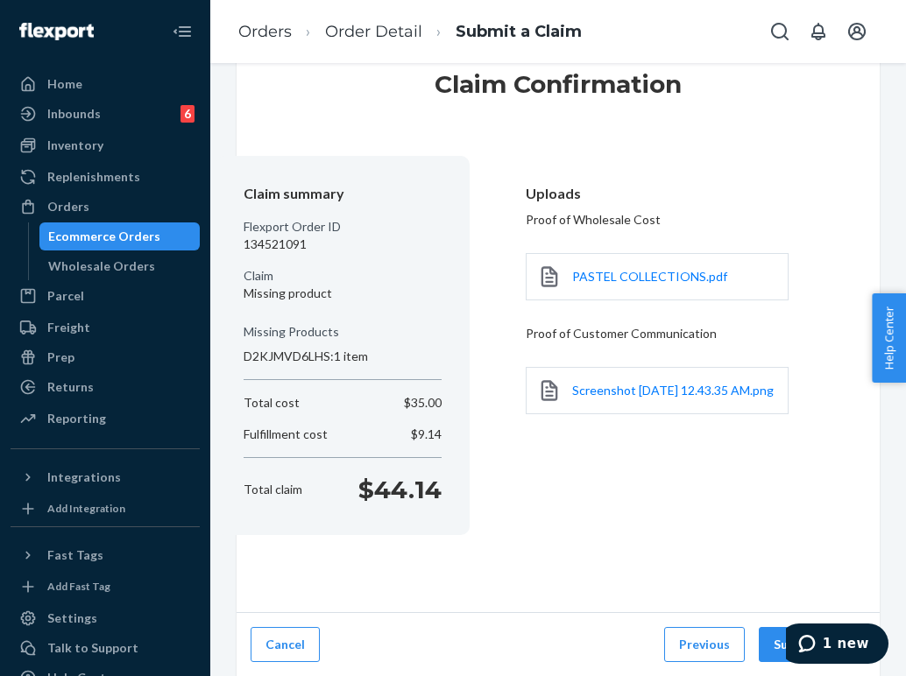
scroll to position [0, 0]
click at [691, 646] on button "Previous" at bounding box center [704, 644] width 81 height 35
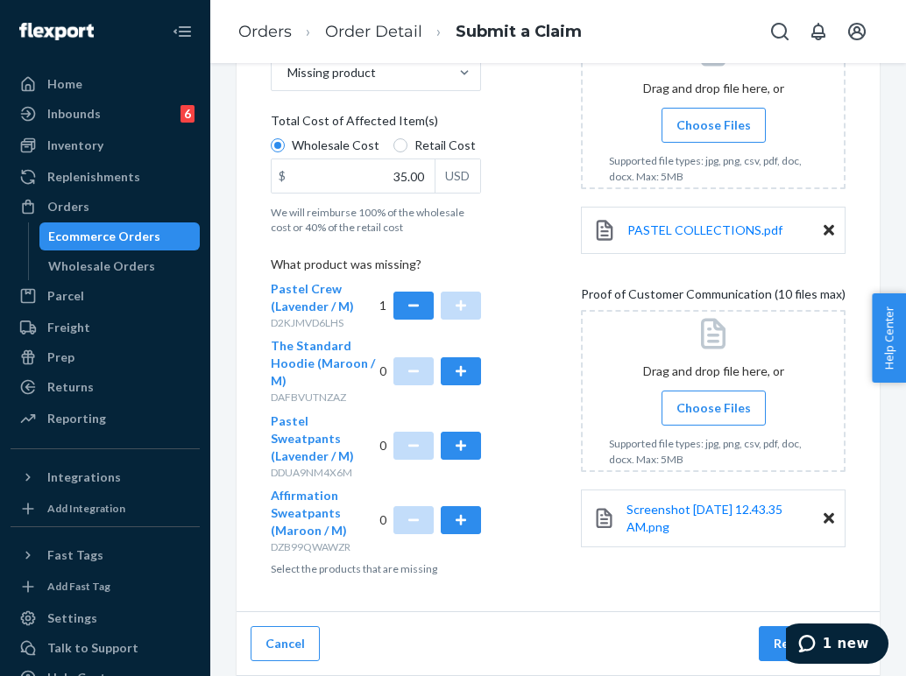
click at [714, 405] on input "Choose Files" at bounding box center [713, 407] width 1 height 19
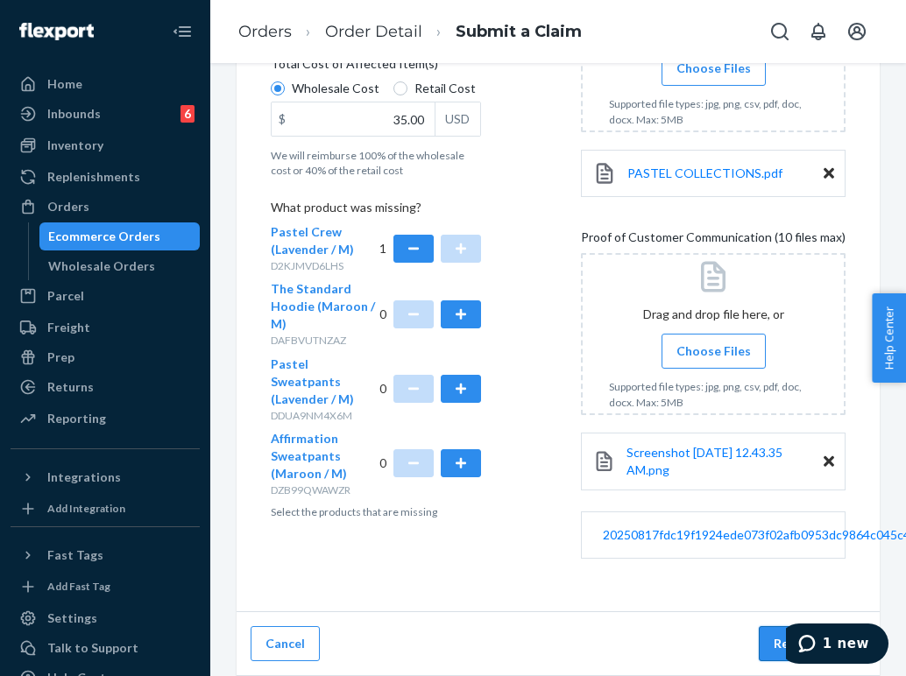
scroll to position [426, 0]
click at [774, 642] on button "Review Claim" at bounding box center [811, 643] width 107 height 35
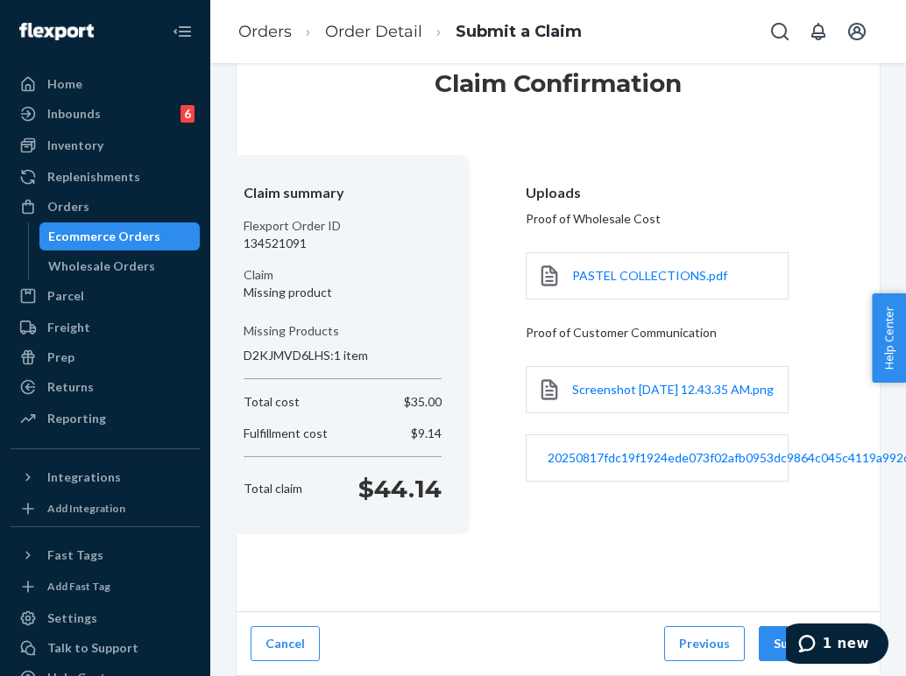
scroll to position [60, 0]
click at [765, 639] on button "Submit Claim" at bounding box center [811, 643] width 107 height 35
